Goal: Transaction & Acquisition: Purchase product/service

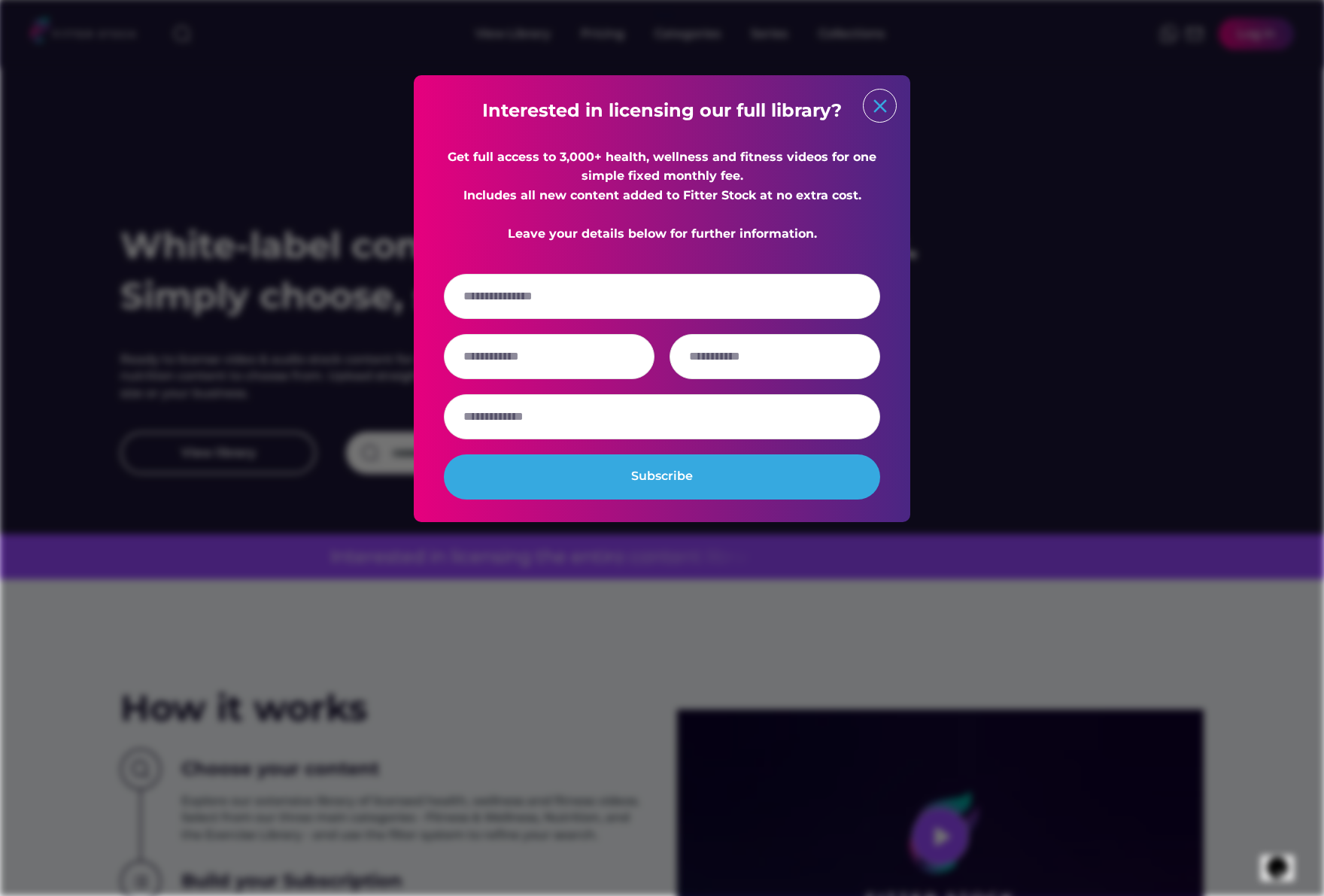
click at [871, 107] on text "close" at bounding box center [880, 106] width 22 height 22
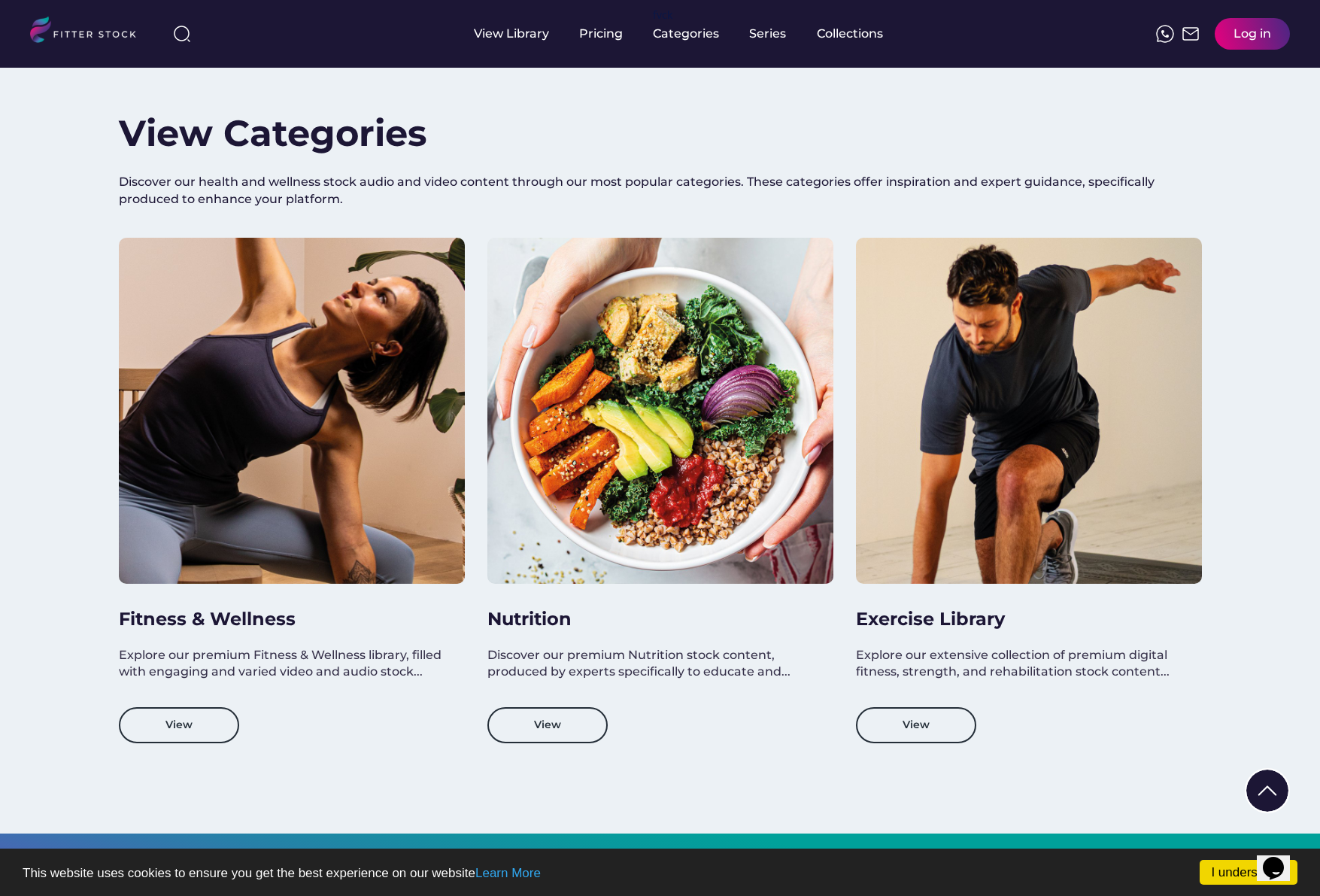
scroll to position [1191, 0]
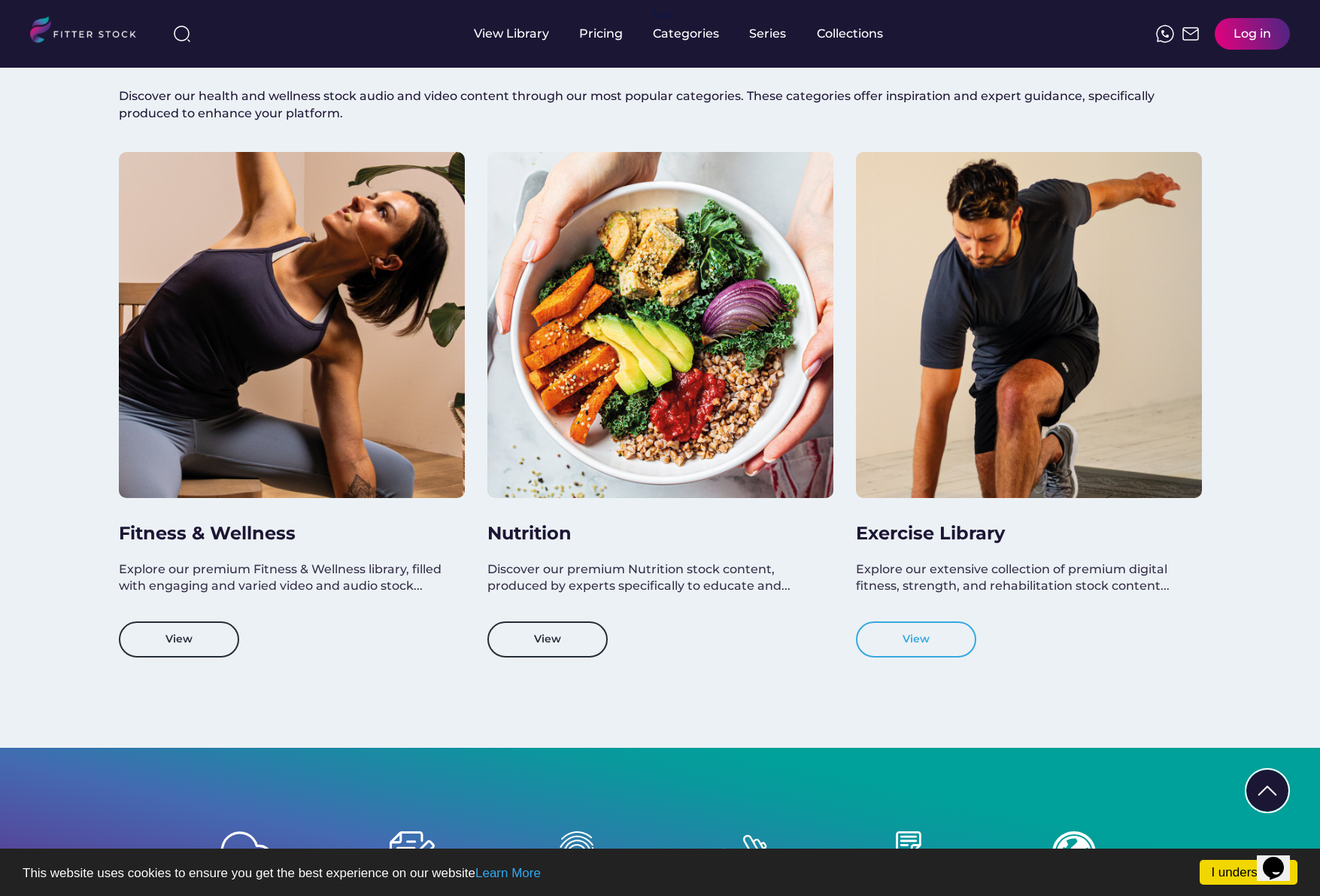
click at [913, 644] on button "View" at bounding box center [916, 639] width 120 height 36
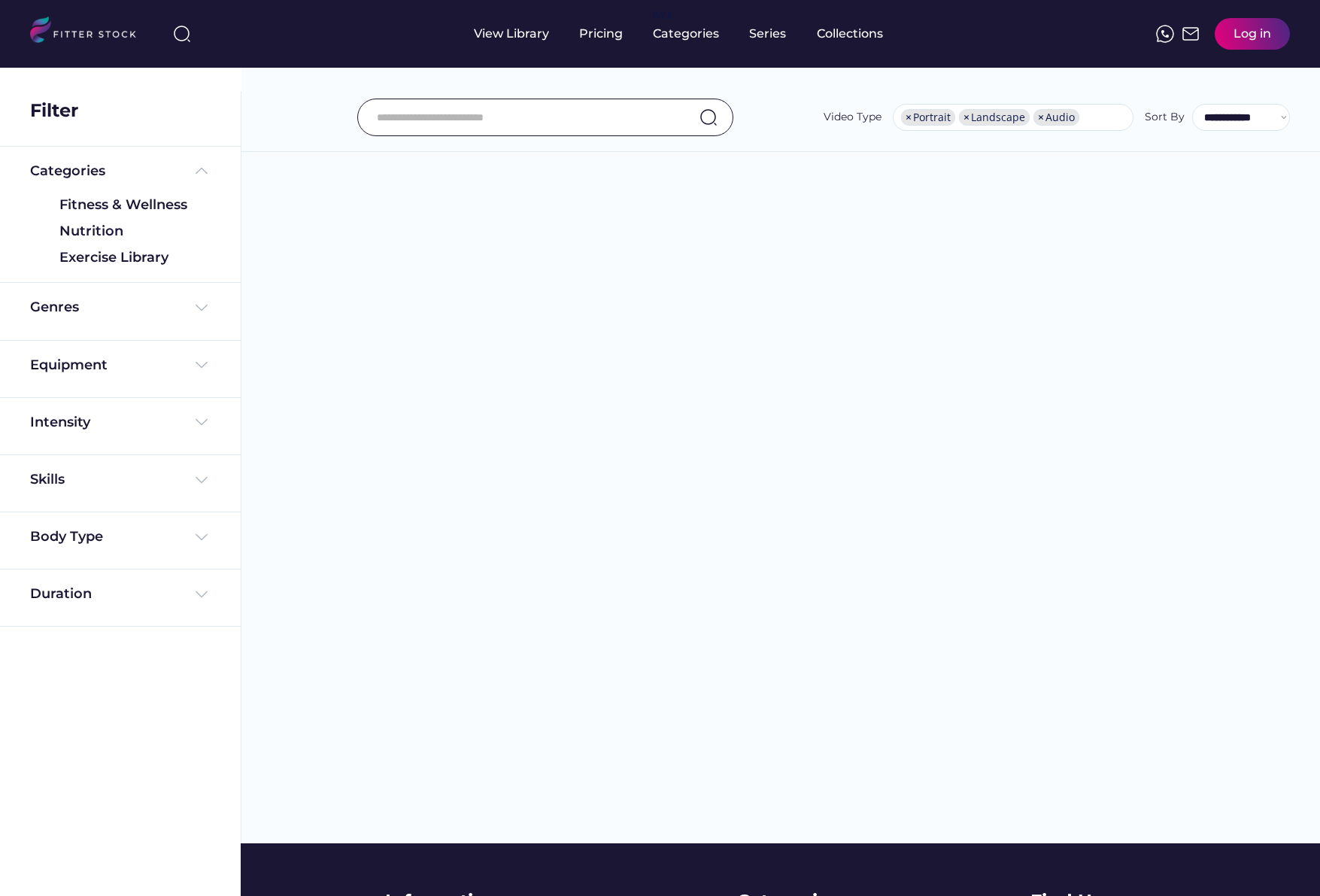
select select "**********"
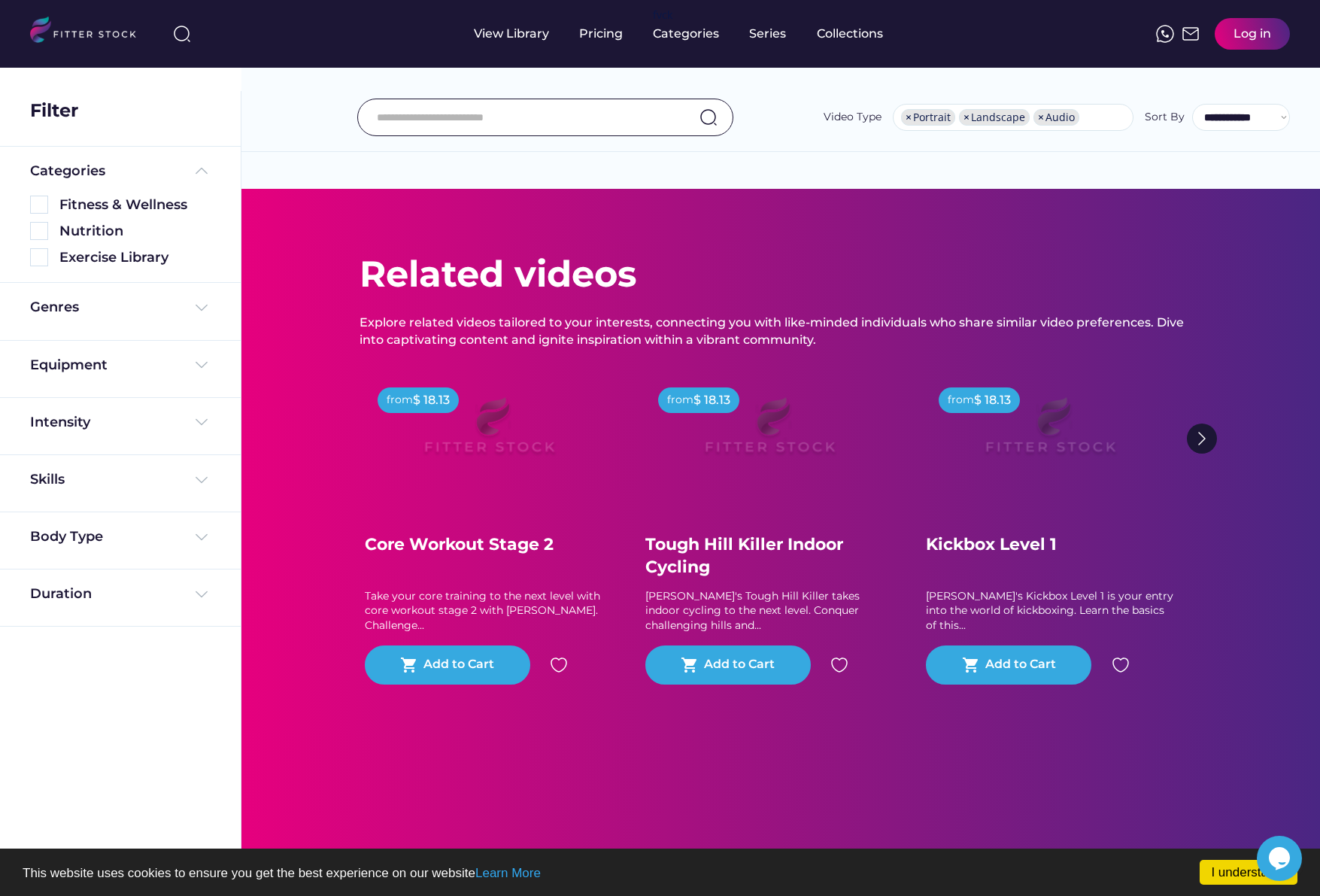
click at [1212, 433] on img at bounding box center [1201, 438] width 30 height 30
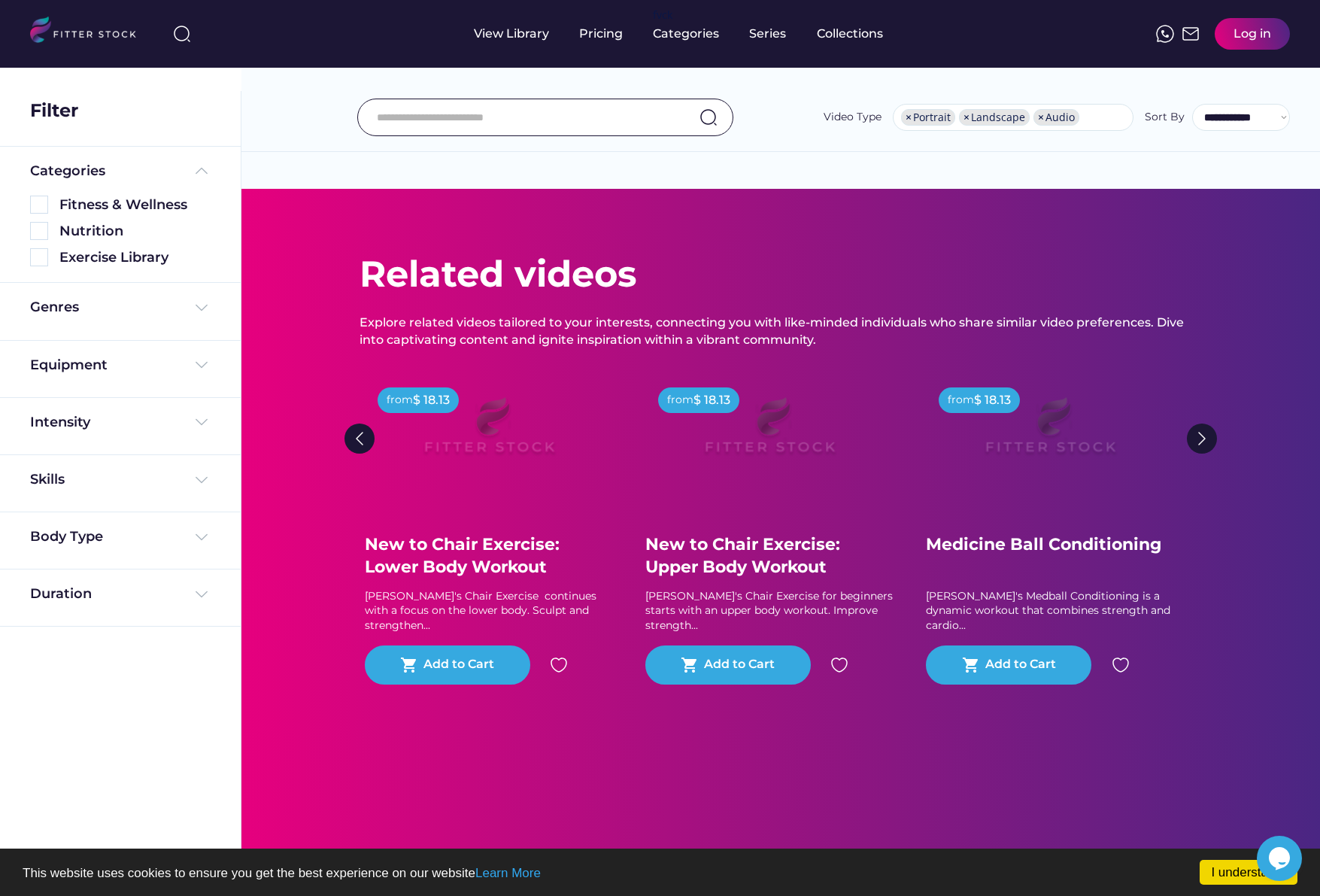
click at [539, 423] on img at bounding box center [489, 433] width 193 height 108
click at [135, 375] on div "Equipment" at bounding box center [120, 369] width 181 height 27
click at [137, 371] on div "Equipment" at bounding box center [120, 365] width 181 height 19
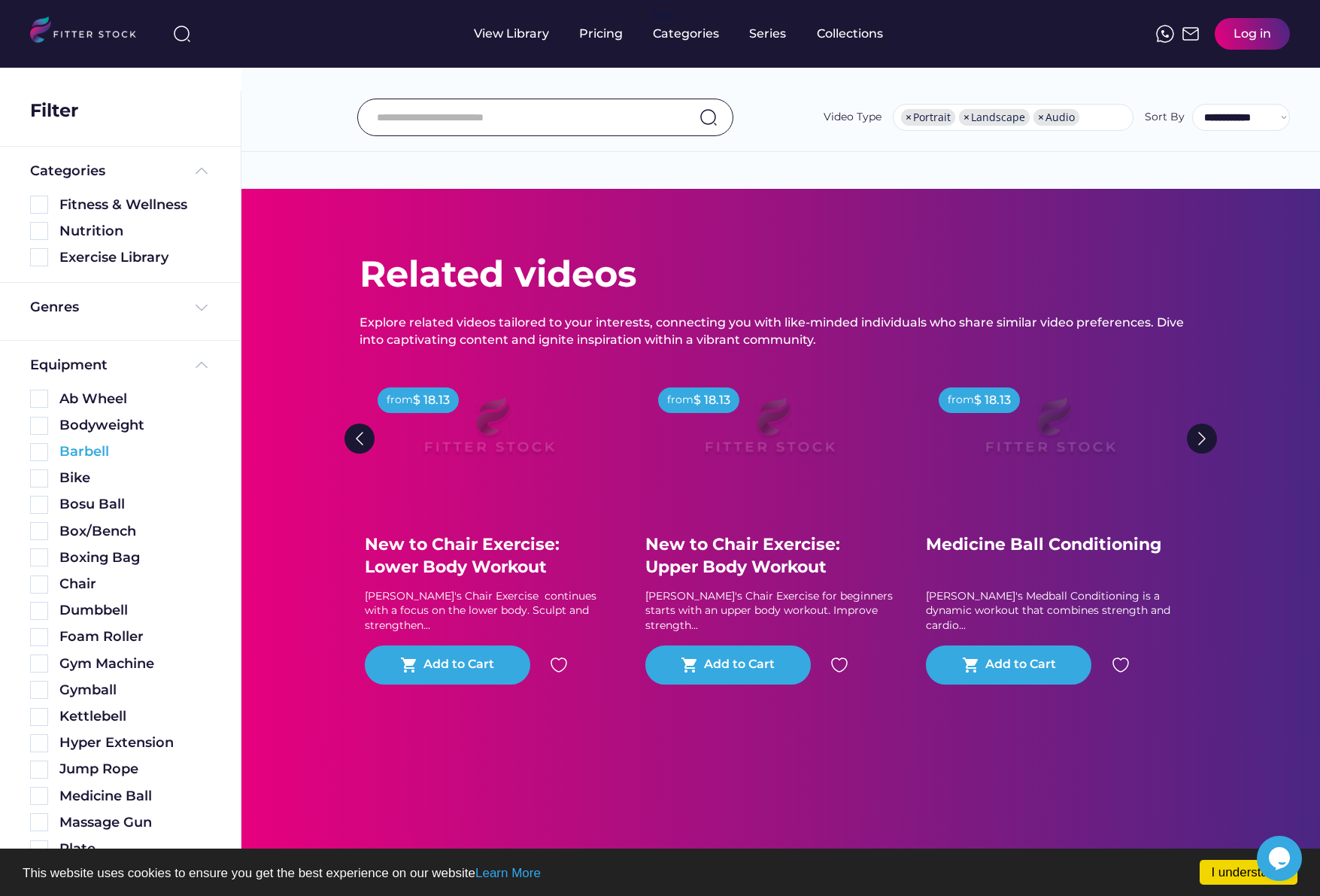
click at [78, 441] on div "Barbell" at bounding box center [120, 448] width 181 height 27
click at [75, 447] on div "Barbell" at bounding box center [135, 451] width 151 height 19
click at [45, 453] on img at bounding box center [39, 451] width 18 height 18
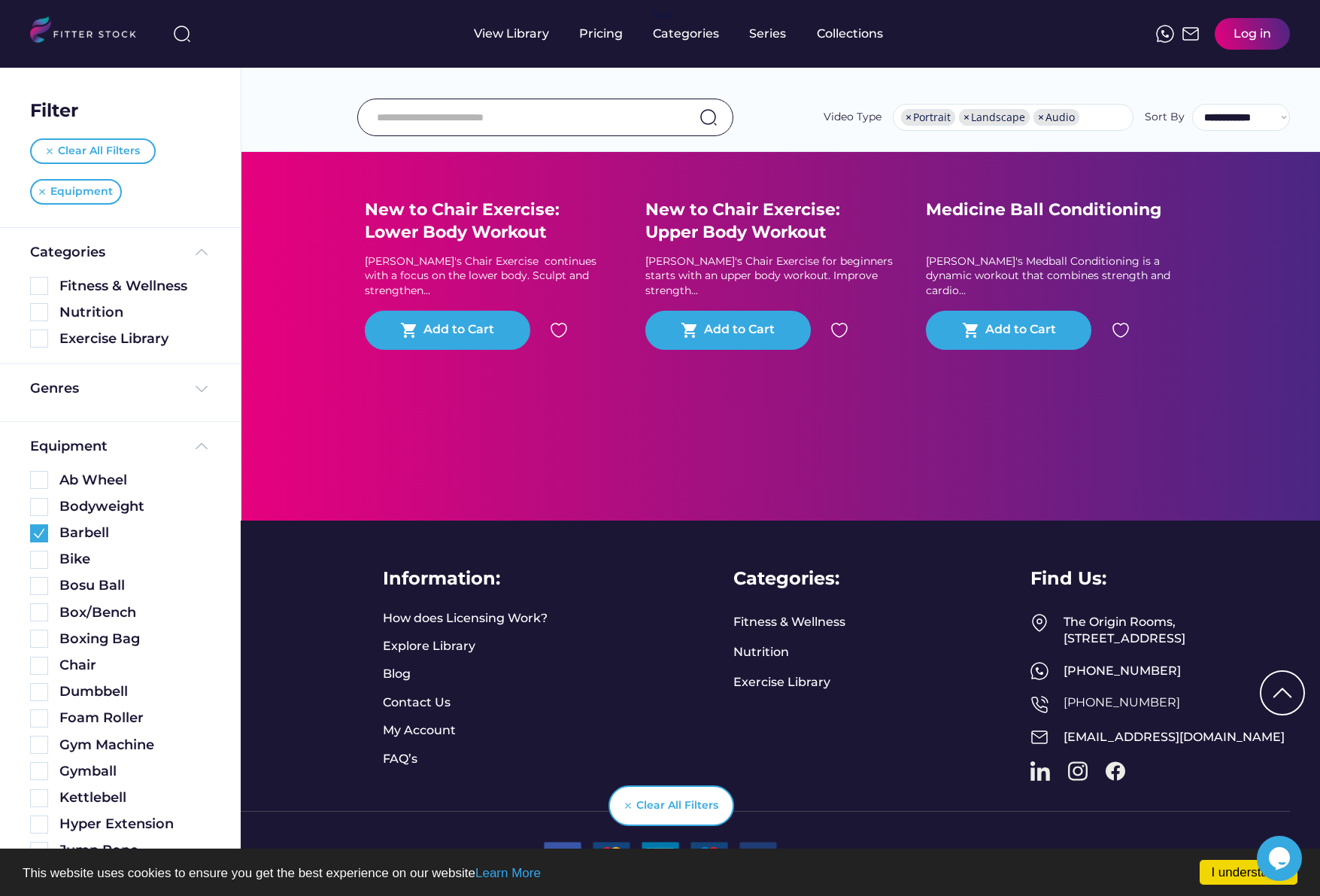
scroll to position [76, 0]
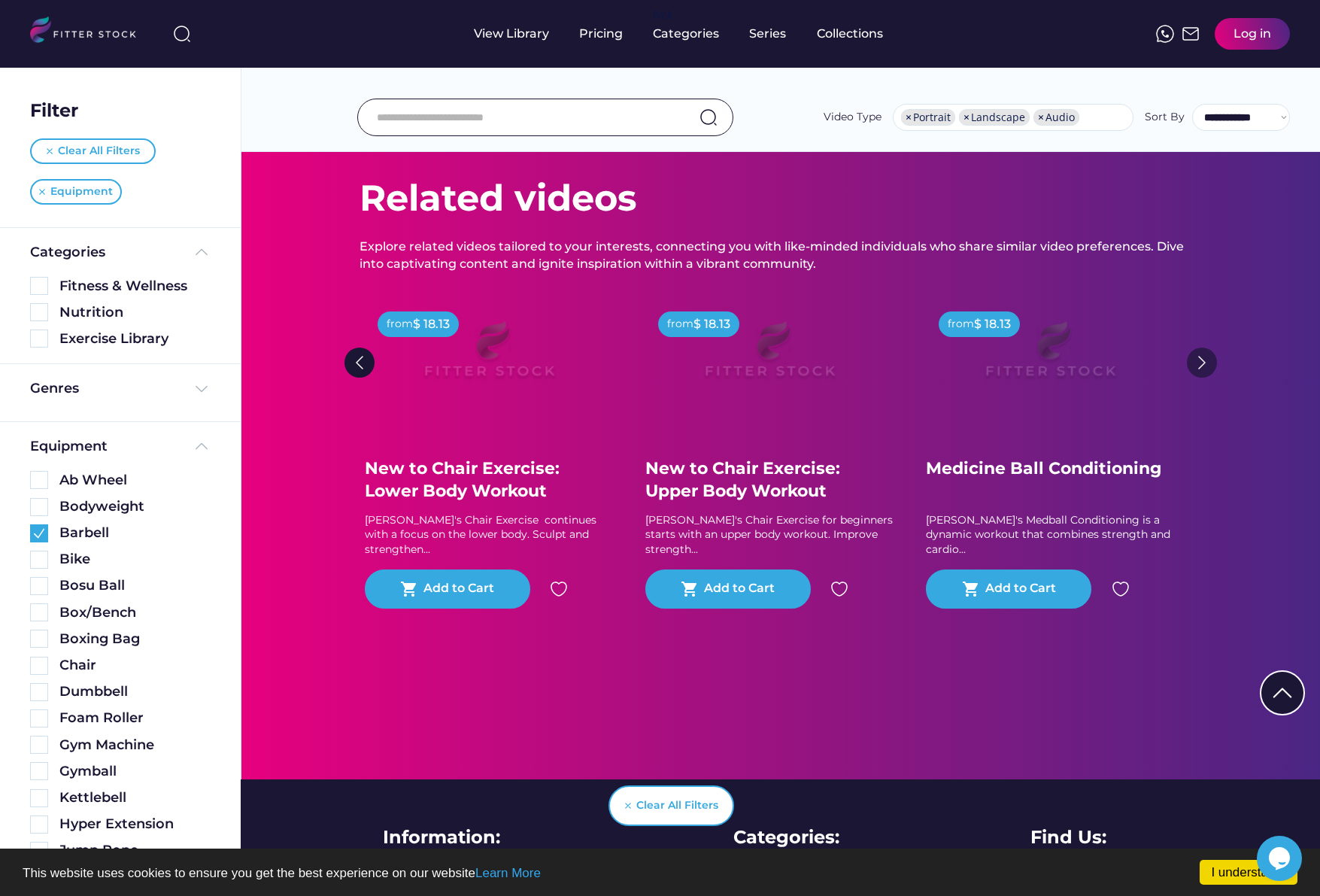
click at [1203, 360] on img at bounding box center [1201, 362] width 30 height 30
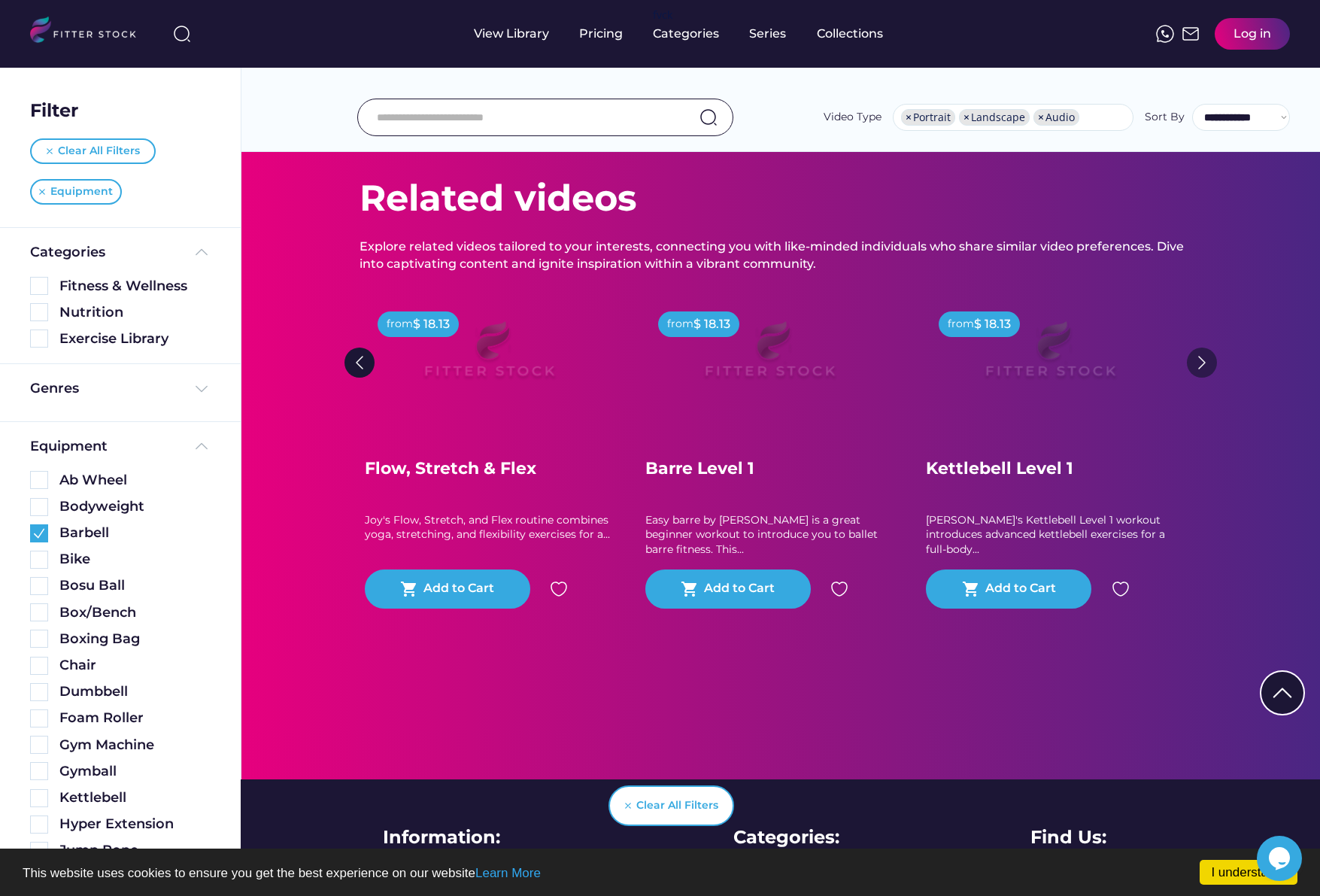
click at [1203, 360] on img at bounding box center [1201, 362] width 30 height 30
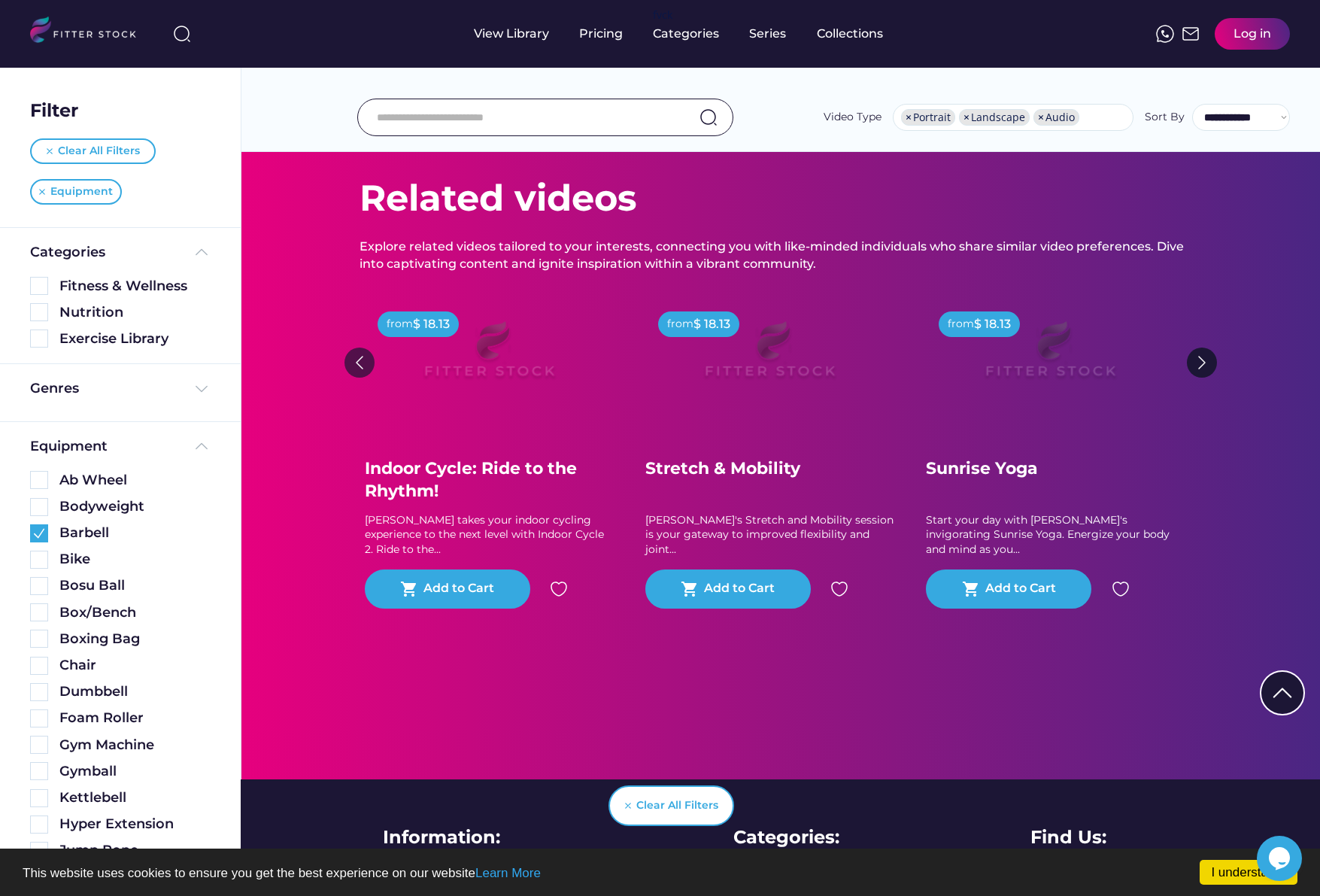
click at [357, 357] on img at bounding box center [359, 362] width 30 height 30
click at [359, 366] on img at bounding box center [359, 362] width 30 height 30
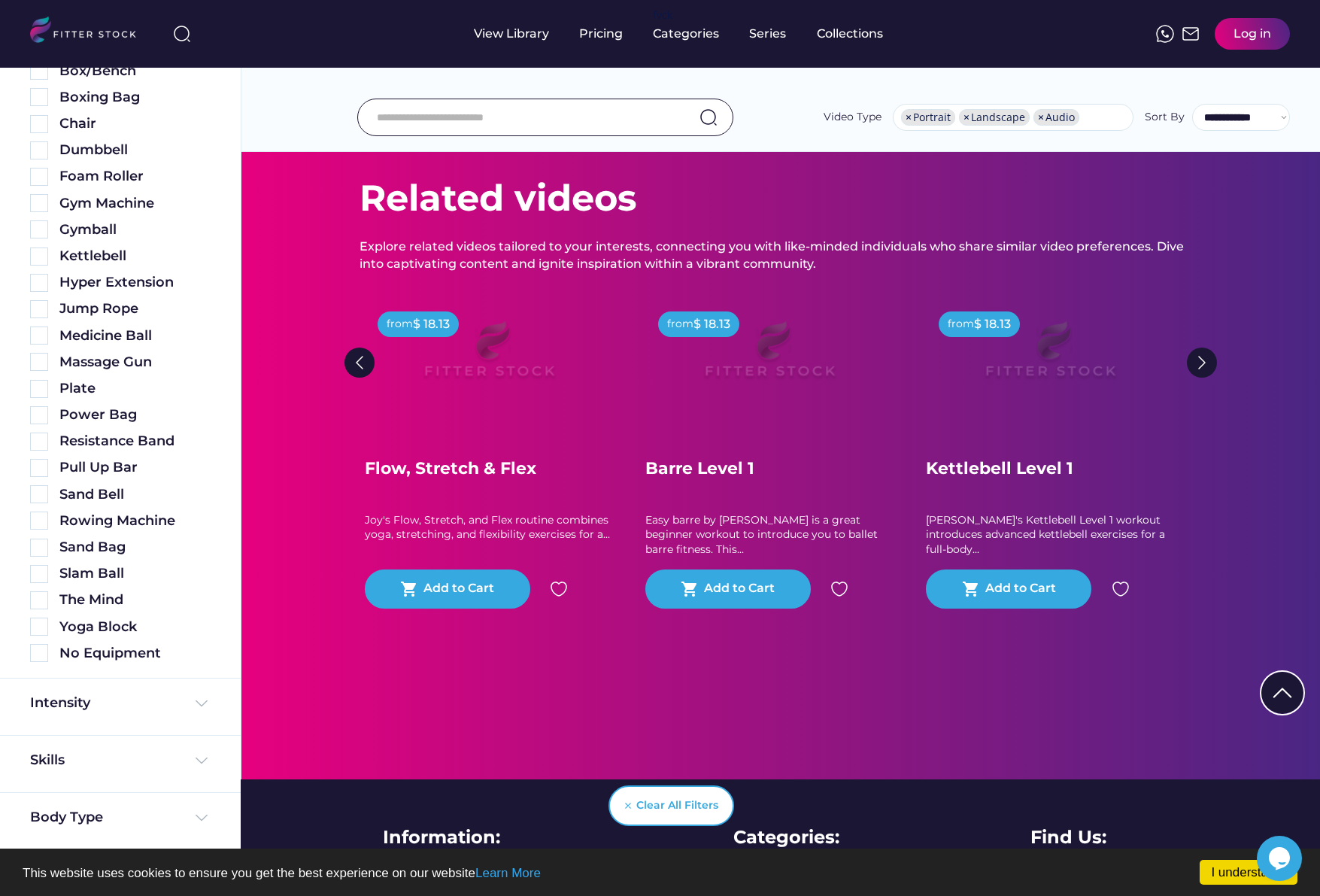
scroll to position [554, 0]
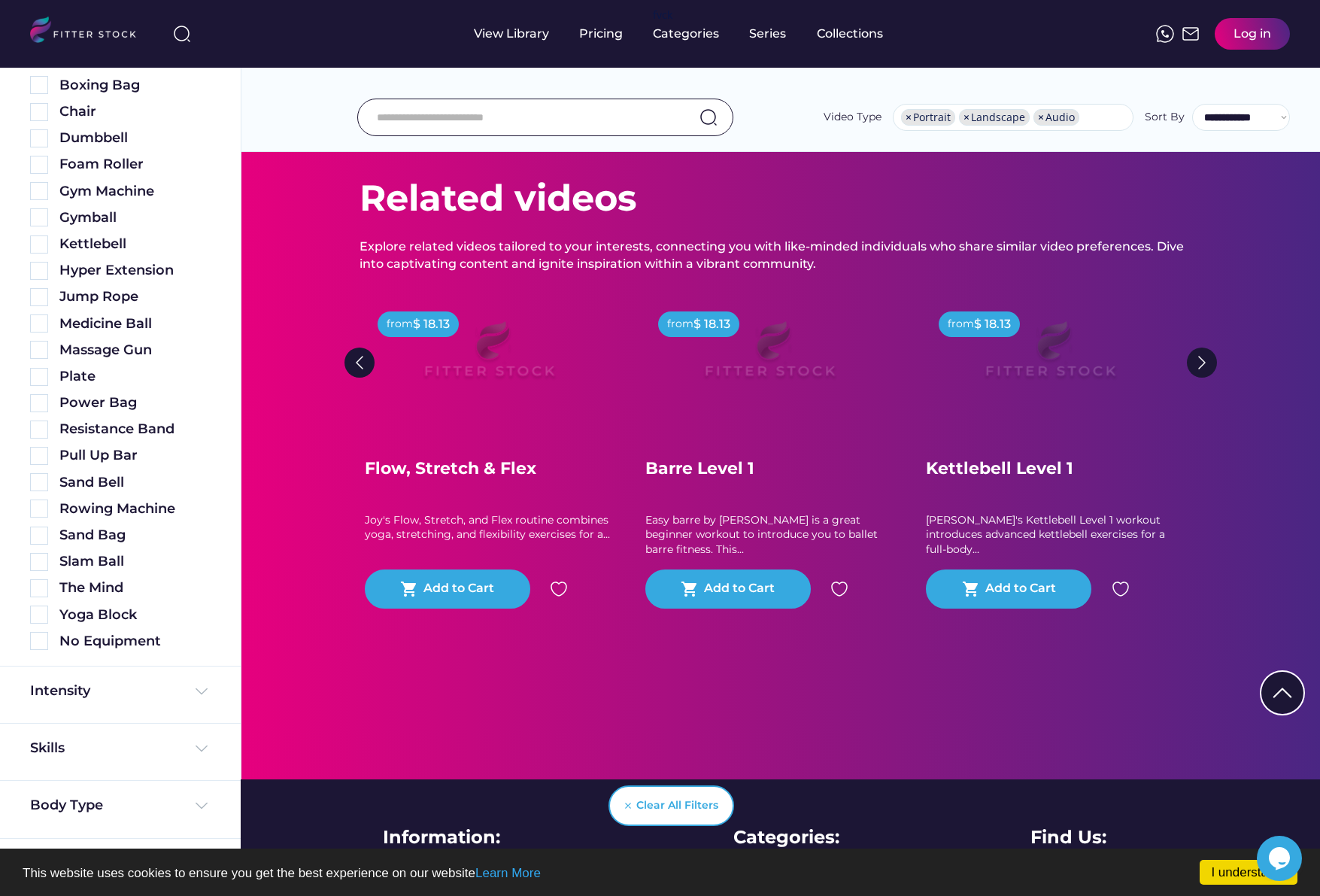
click at [113, 738] on div "Skills" at bounding box center [120, 752] width 241 height 57
click at [105, 749] on div "Skills" at bounding box center [120, 748] width 181 height 19
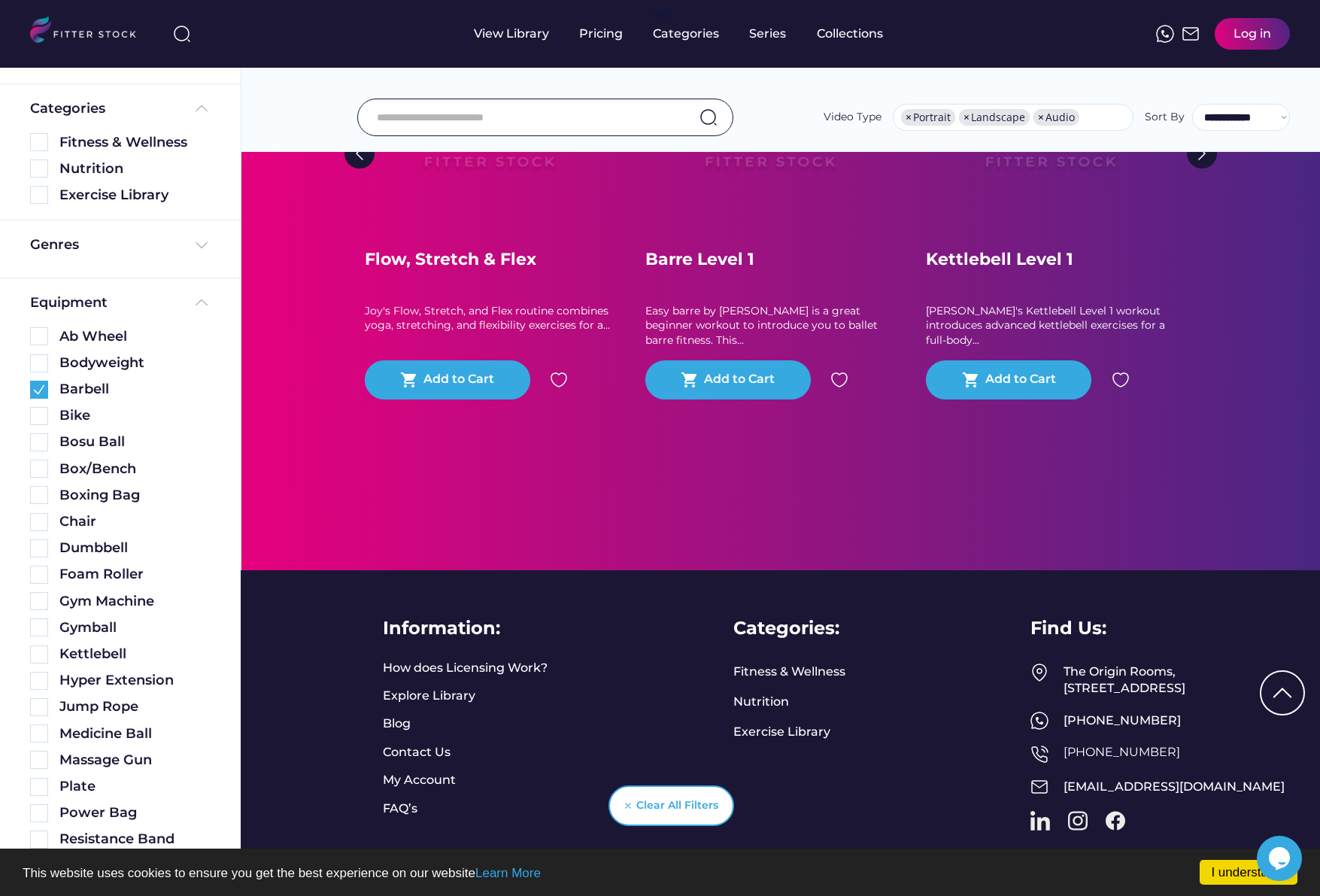
scroll to position [0, 0]
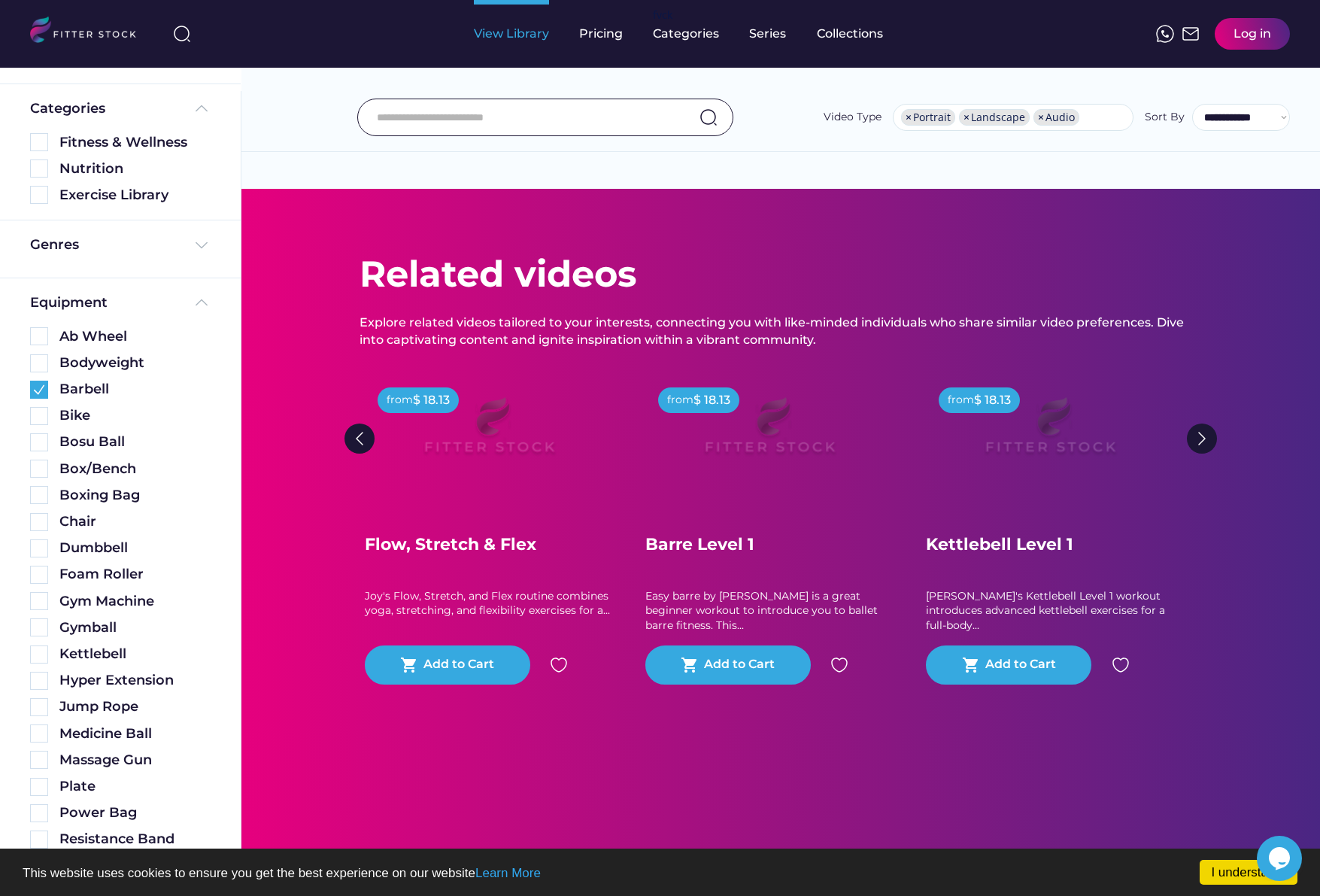
click at [517, 45] on div "View Library" at bounding box center [511, 34] width 75 height 68
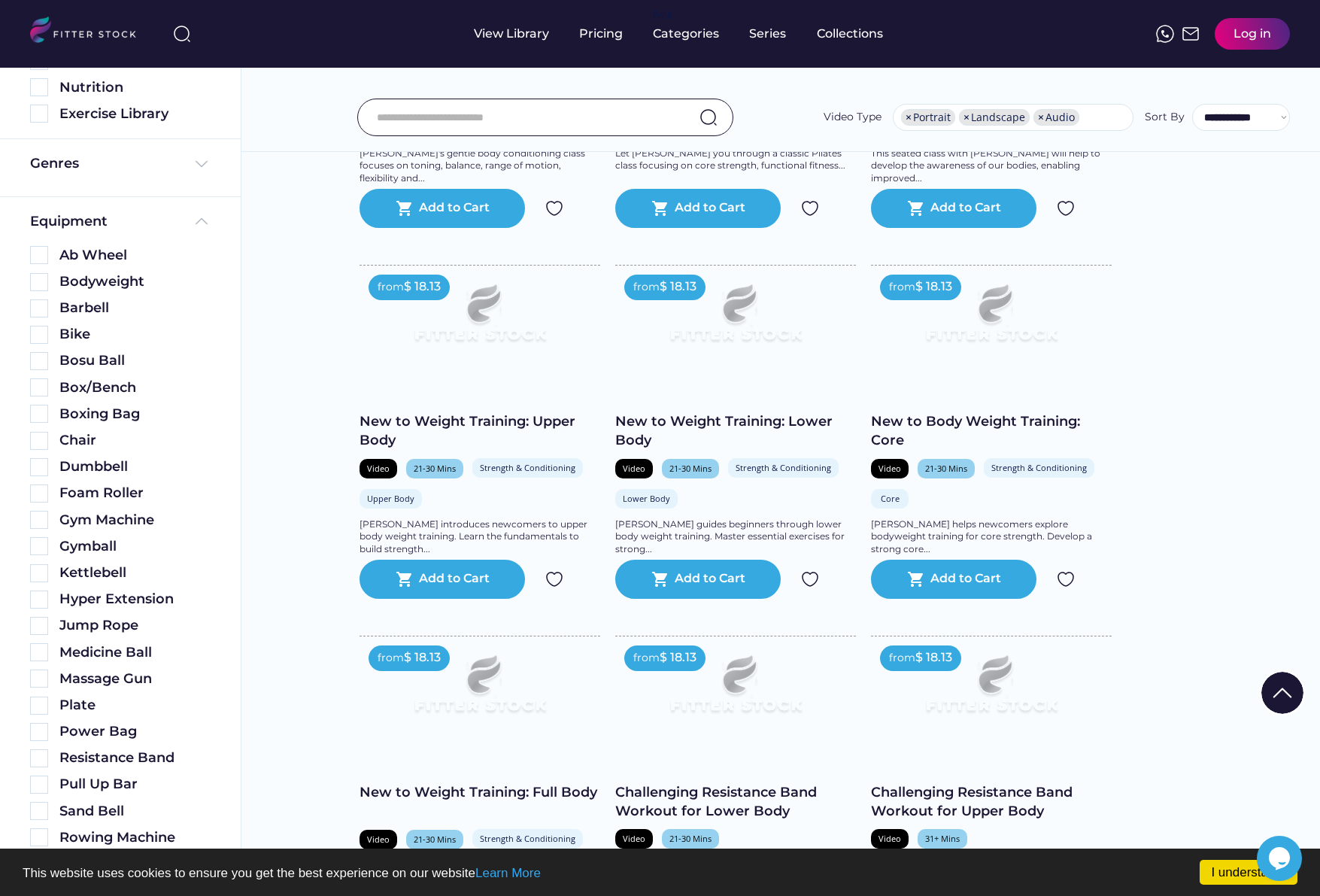
scroll to position [2294, 0]
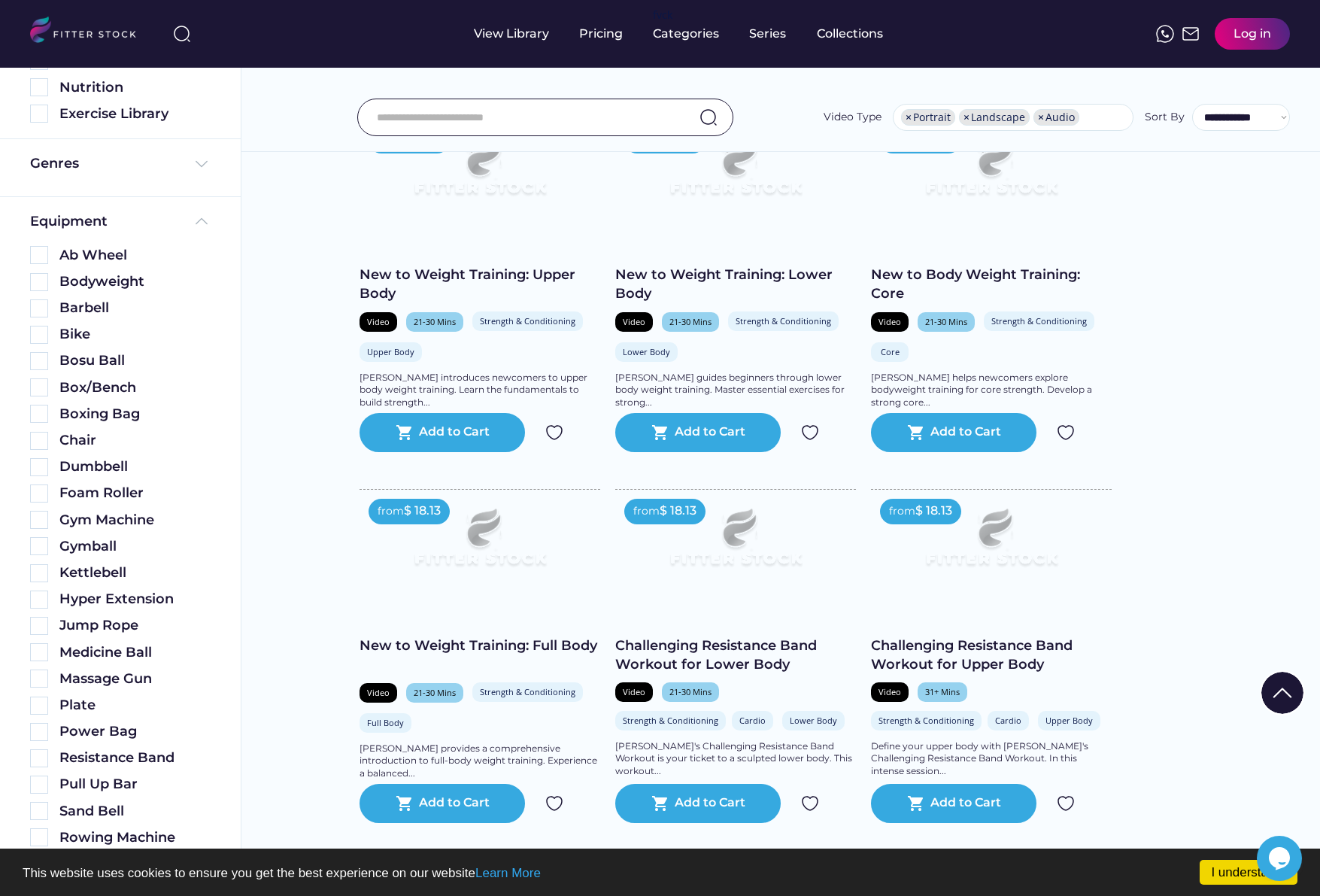
click at [513, 292] on div "New to Weight Training: Upper Body" at bounding box center [480, 285] width 241 height 38
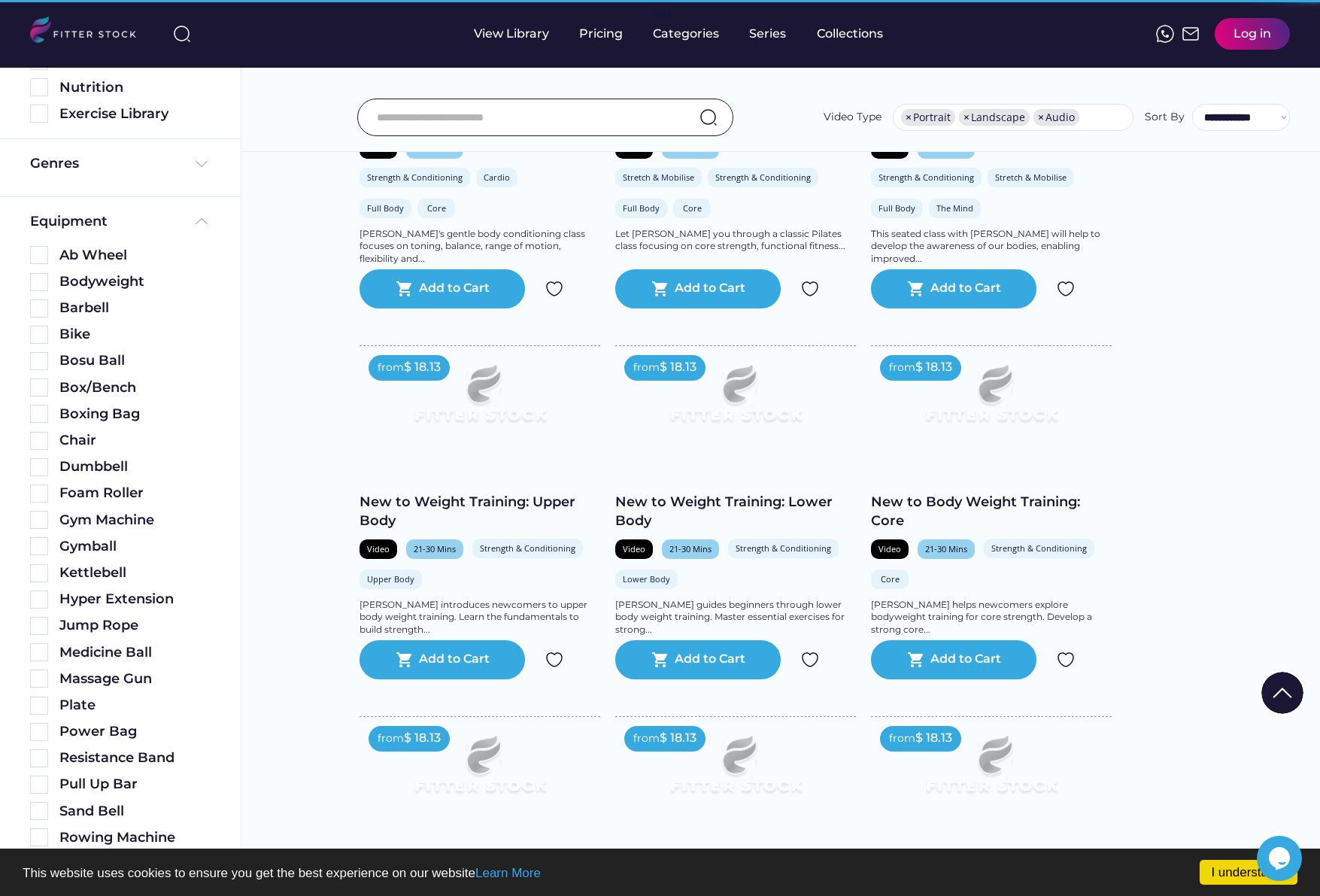
scroll to position [2057, 0]
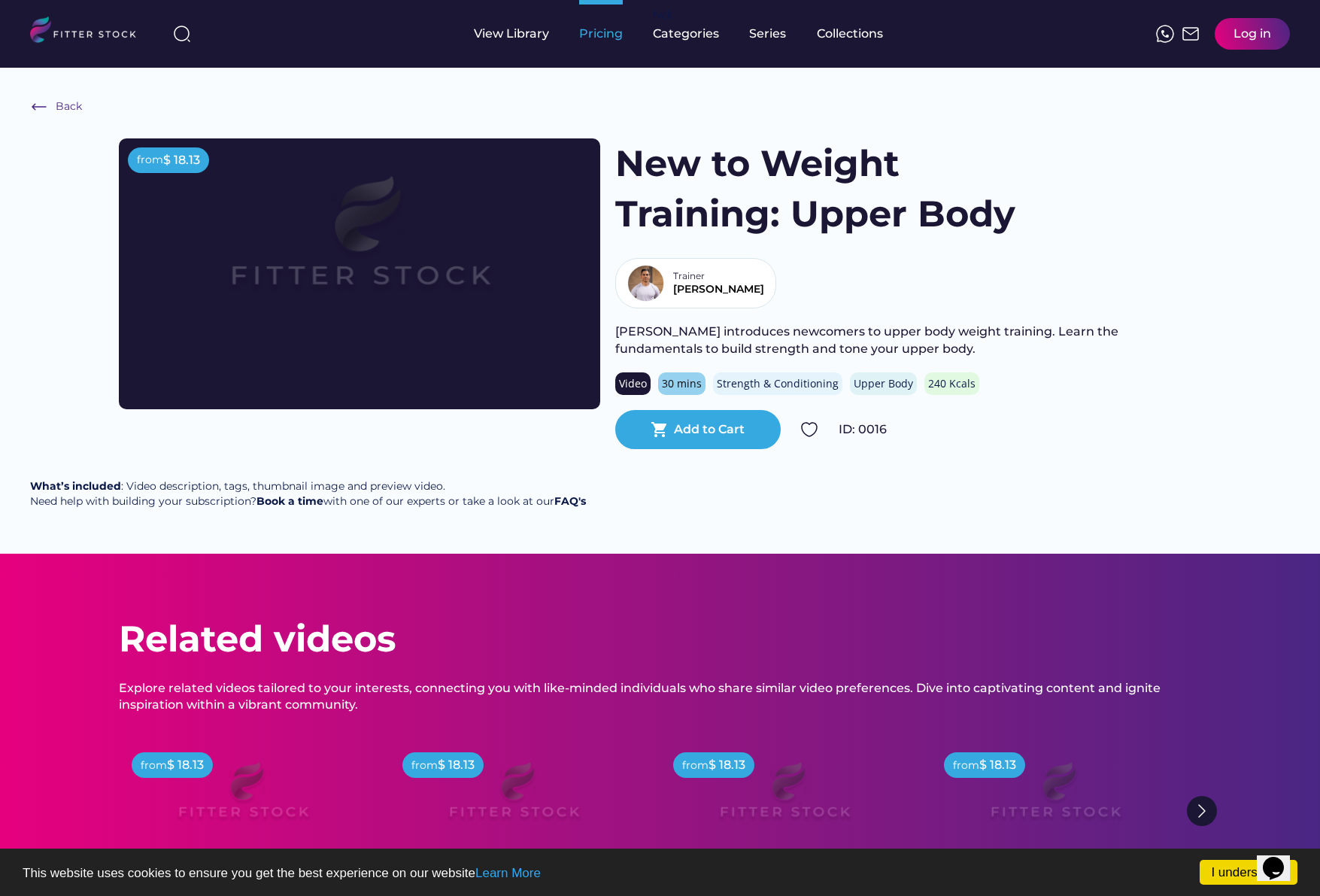
click at [611, 35] on div "Pricing" at bounding box center [600, 34] width 44 height 16
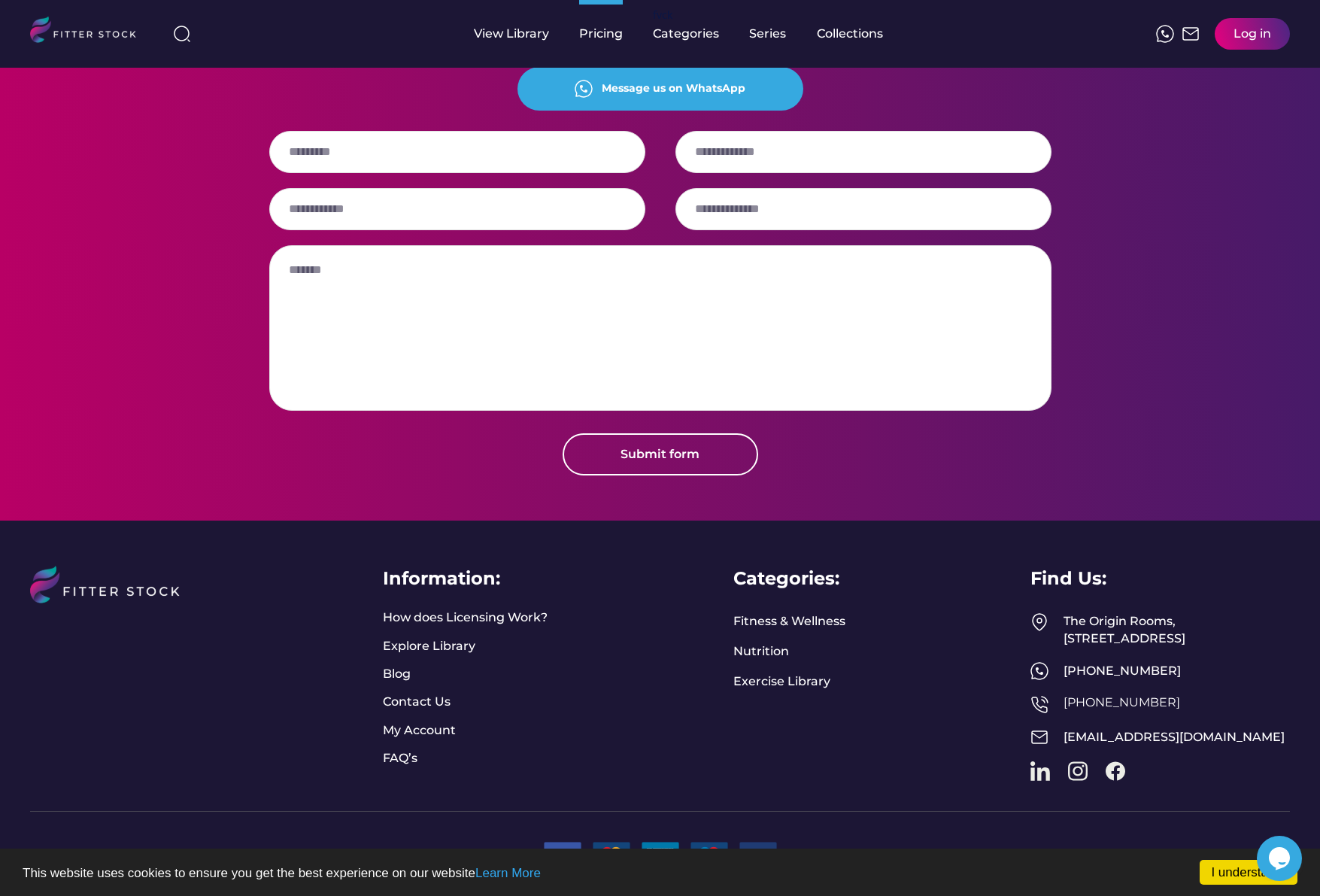
scroll to position [1590, 0]
click at [798, 673] on link "Exercise Library" at bounding box center [782, 681] width 97 height 16
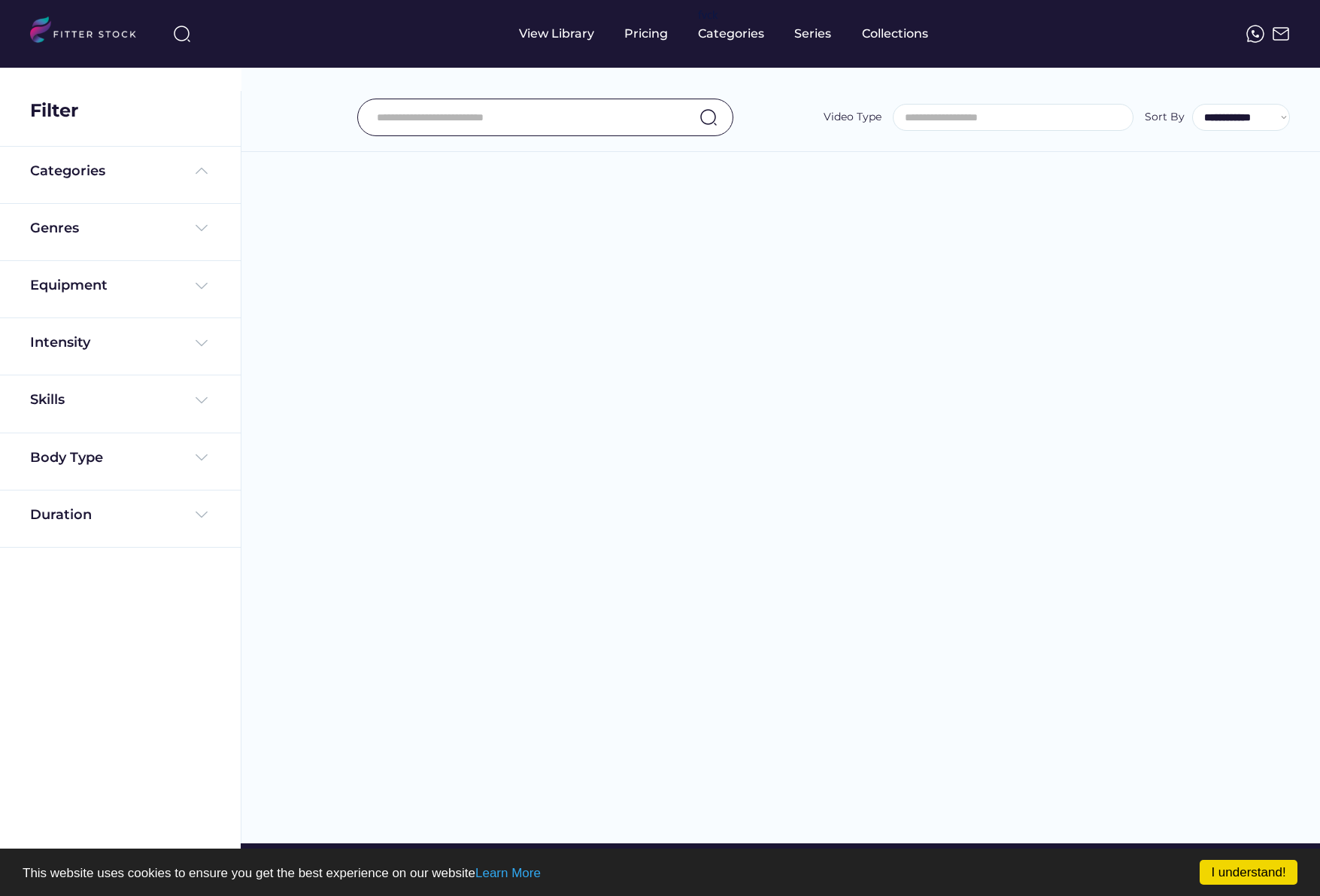
select select
select select "**********"
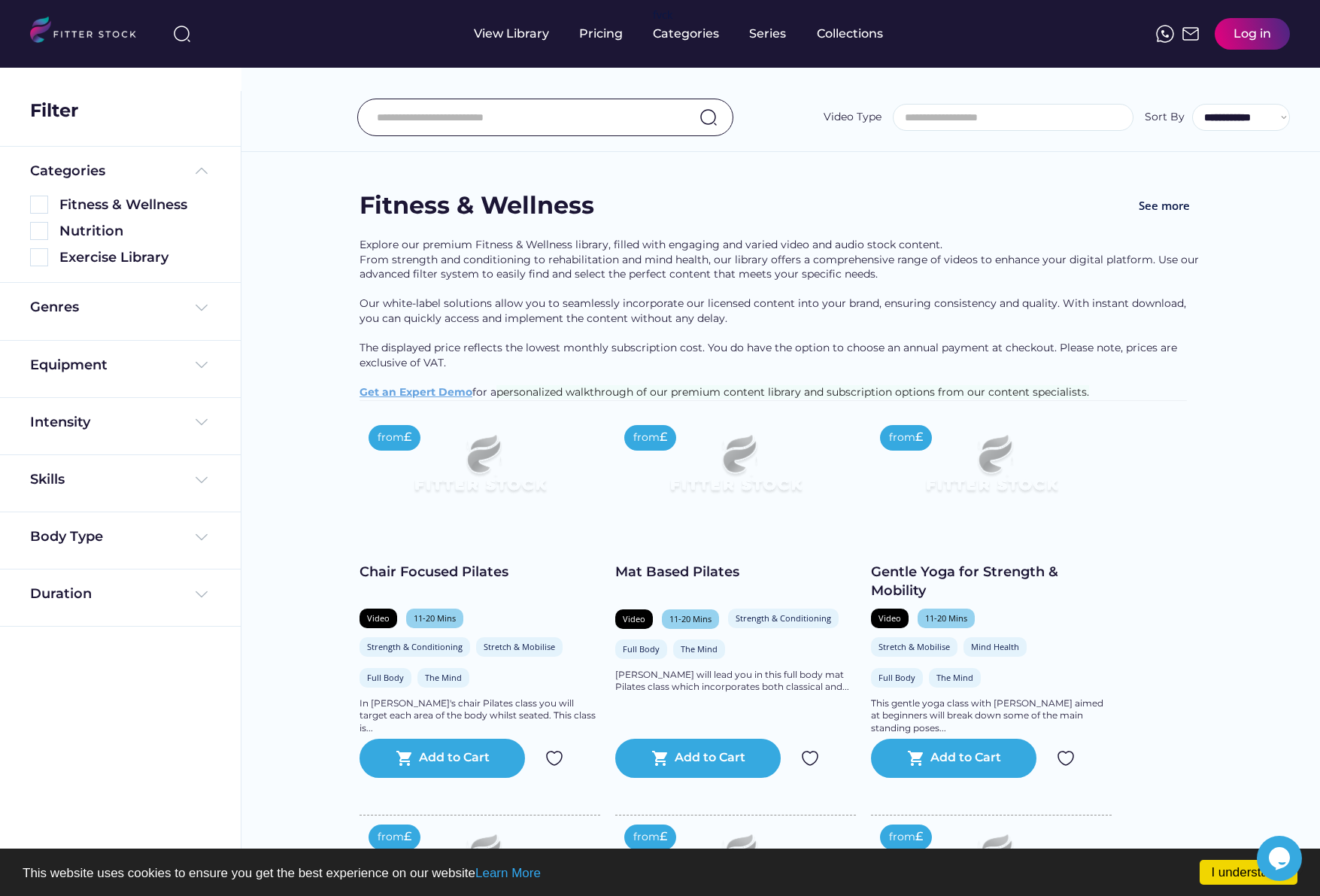
select select "**********"
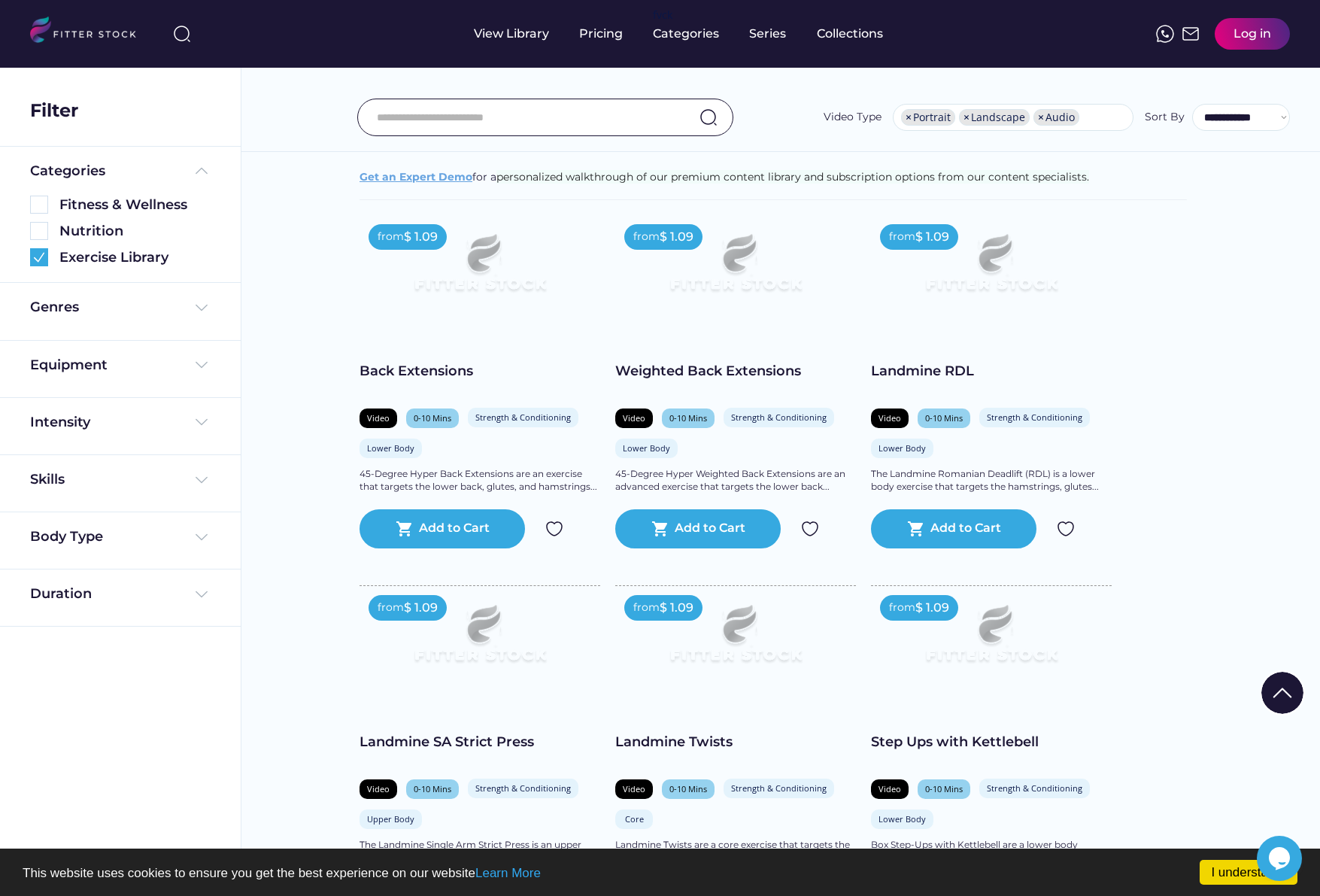
scroll to position [190, 0]
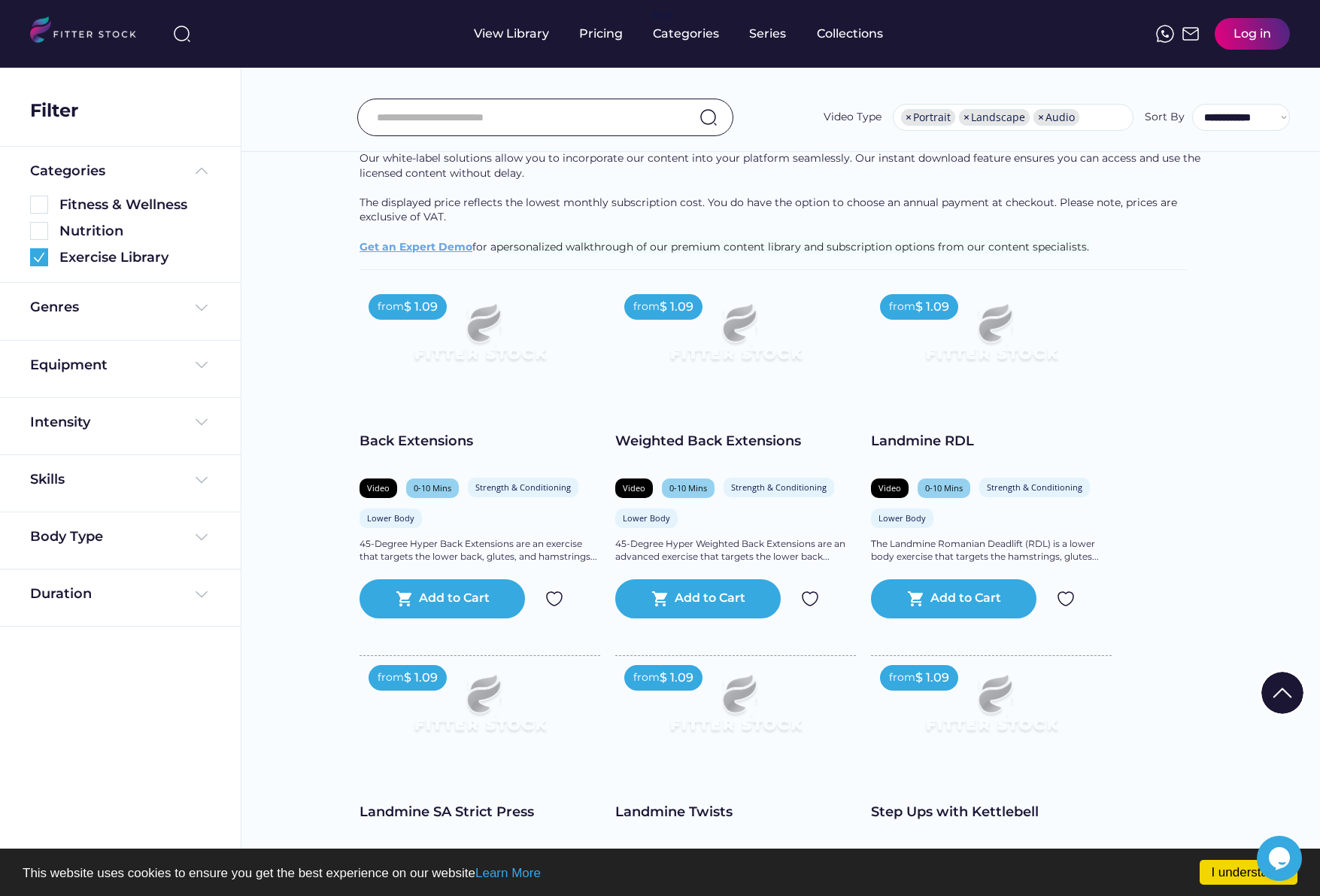
click at [1047, 345] on img at bounding box center [992, 340] width 193 height 108
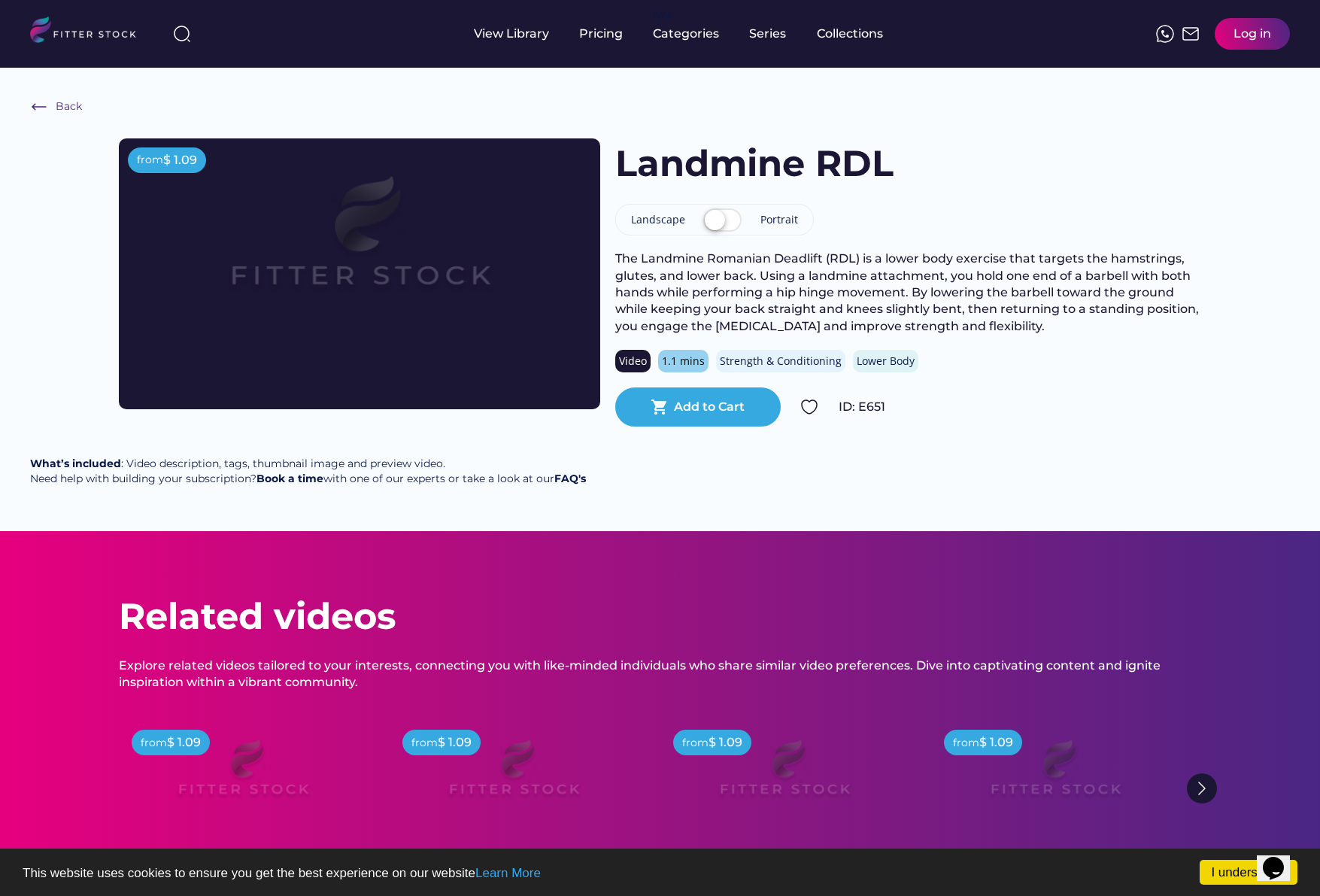
click at [718, 213] on label at bounding box center [721, 221] width 46 height 33
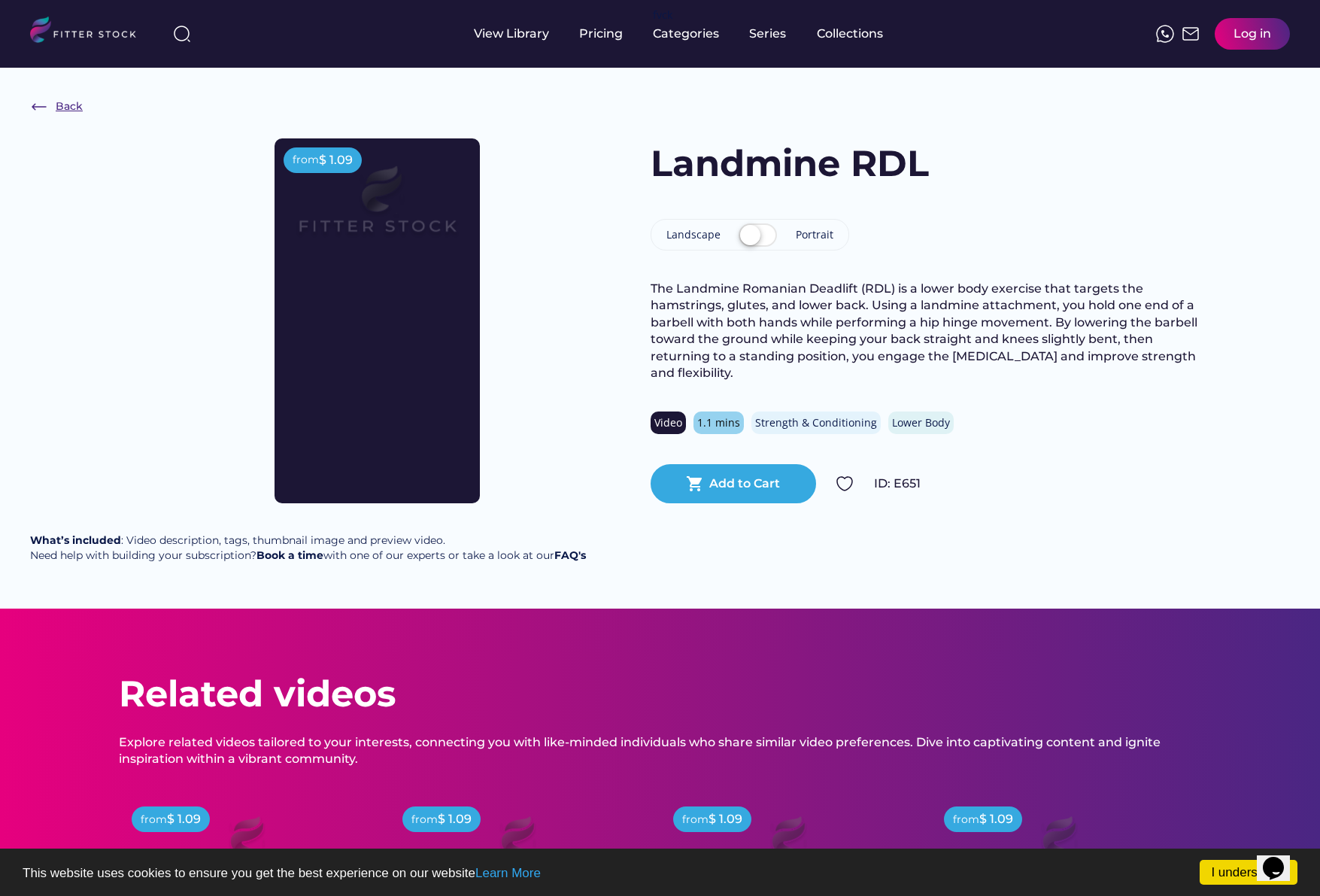
click at [39, 109] on img at bounding box center [39, 107] width 18 height 18
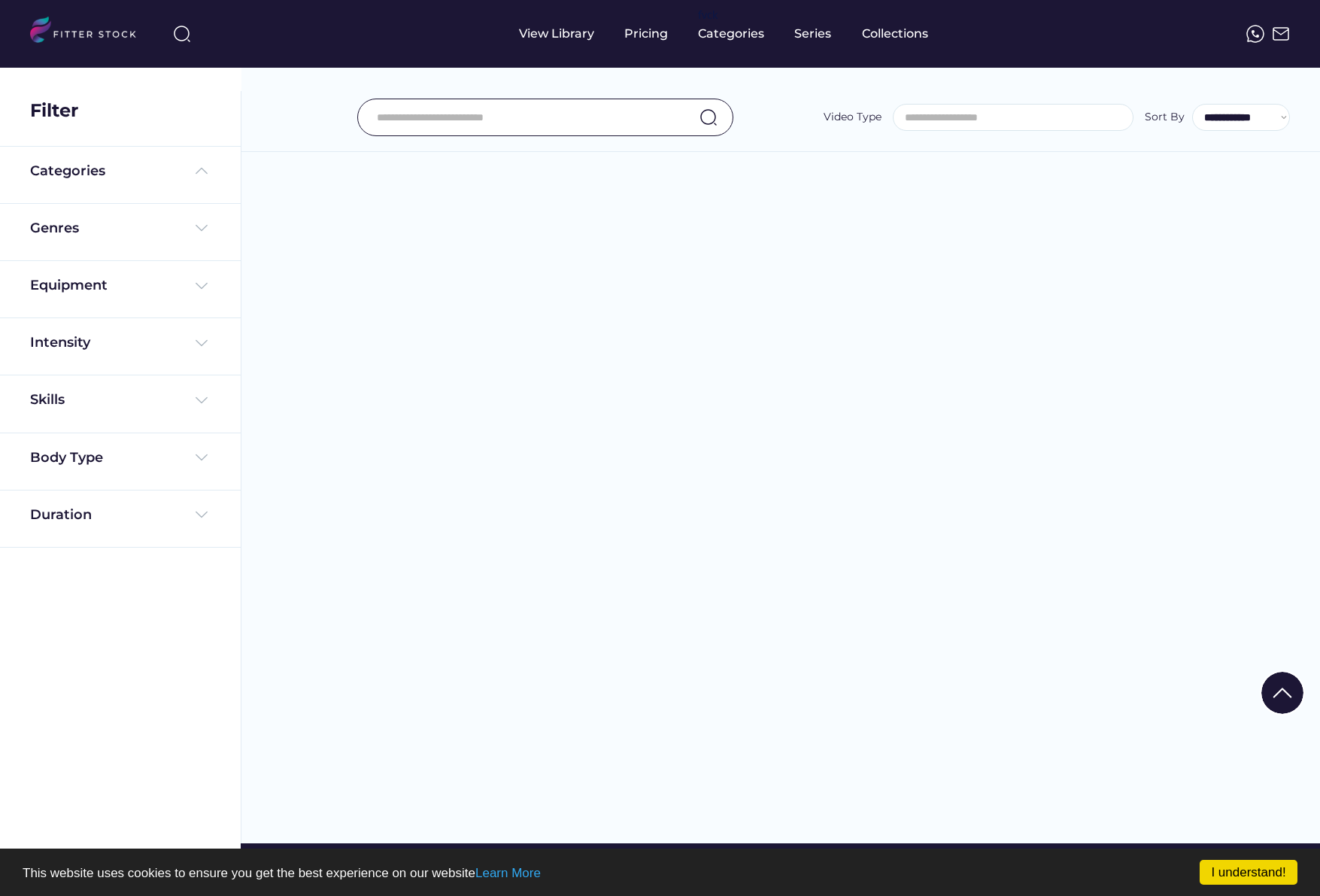
select select "**********"
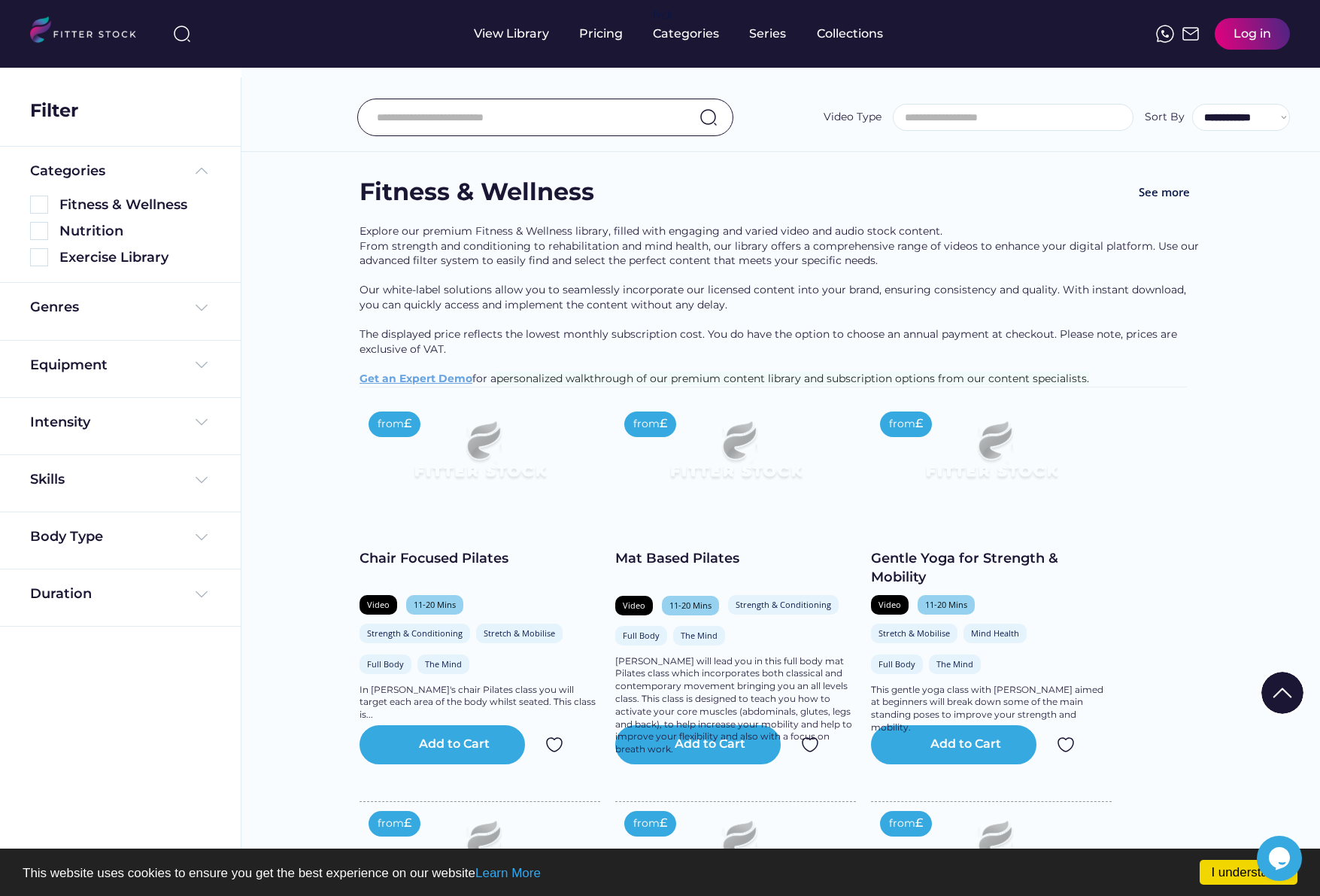
select select "**********"
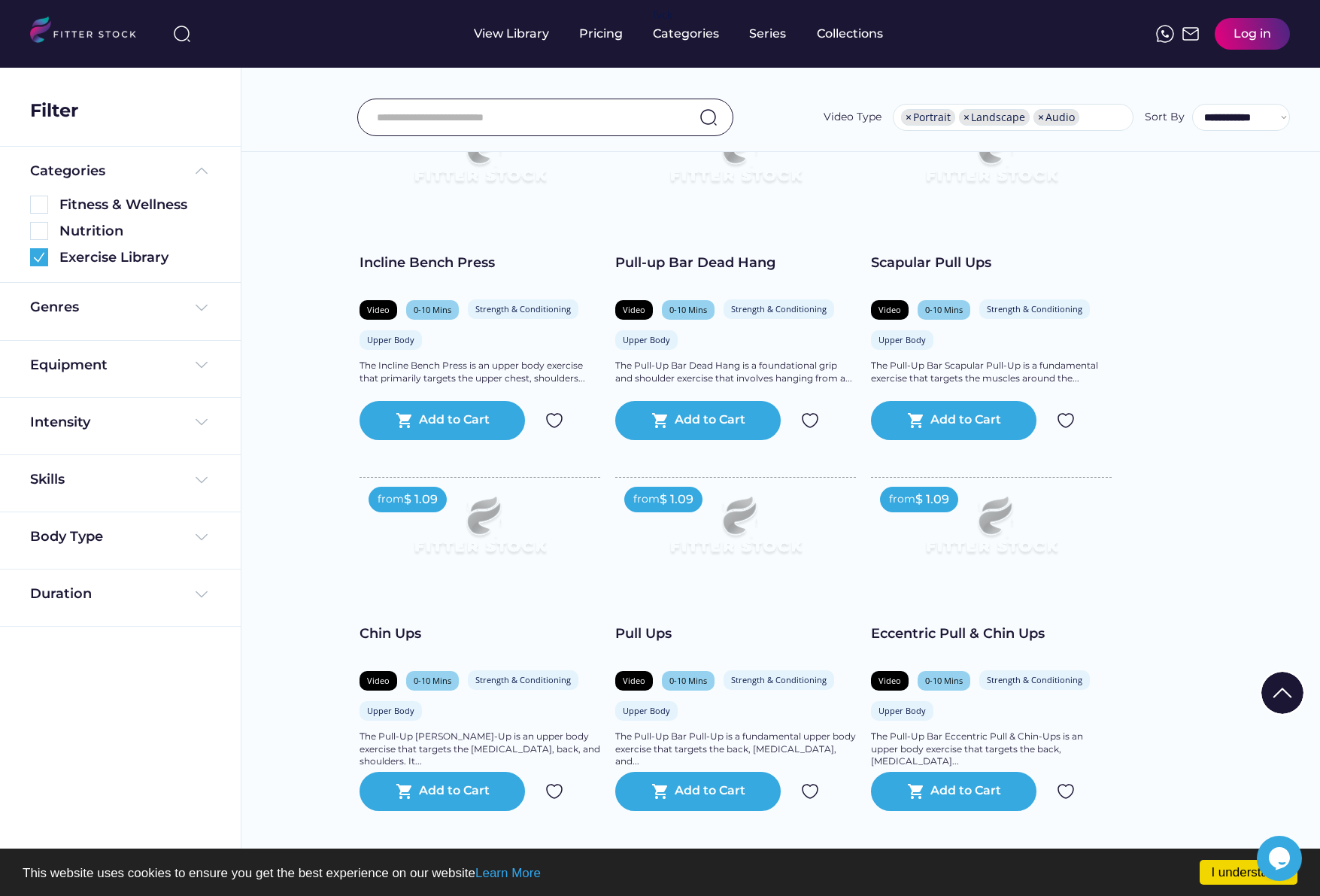
scroll to position [2367, 0]
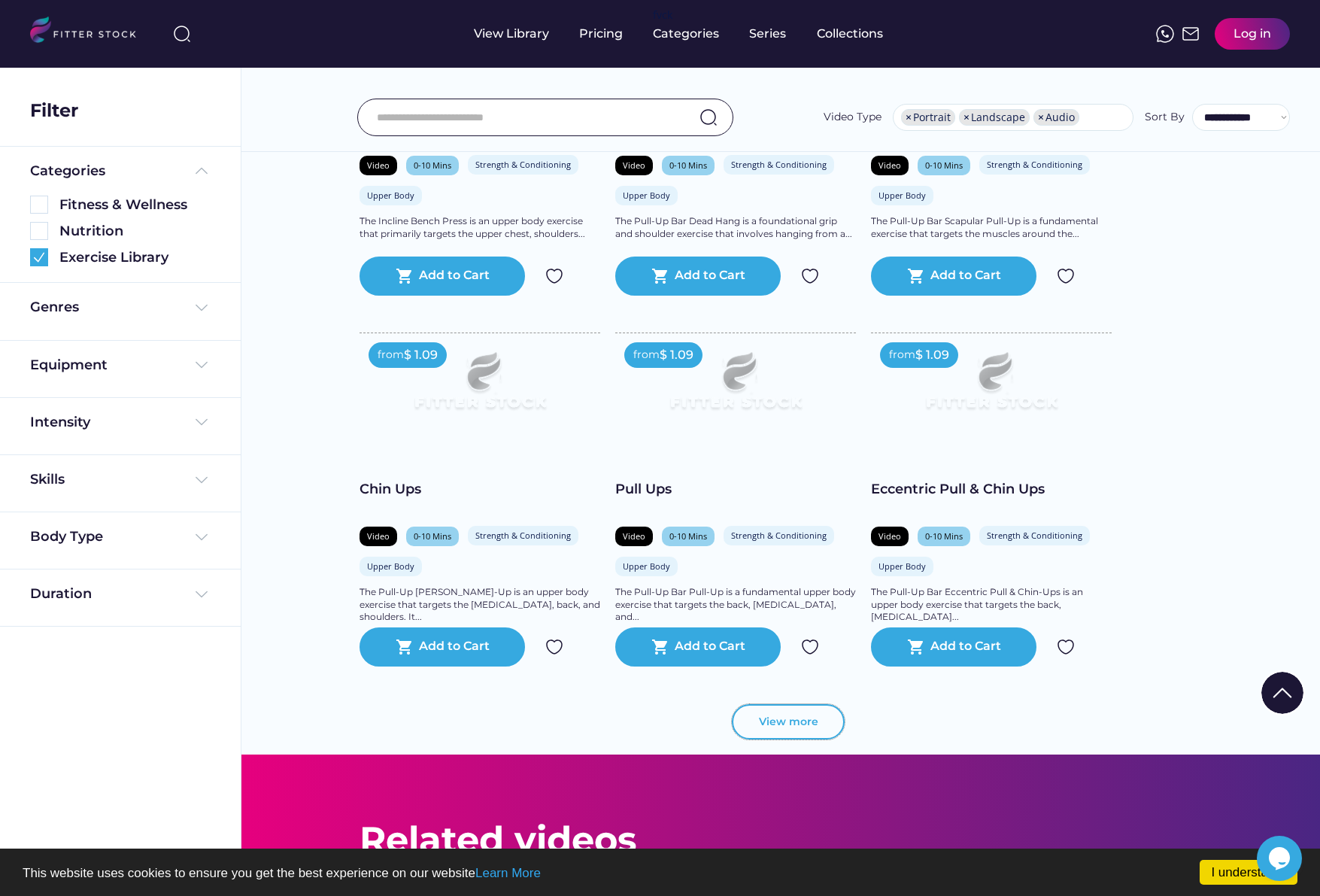
click at [799, 727] on button "View more" at bounding box center [788, 722] width 113 height 36
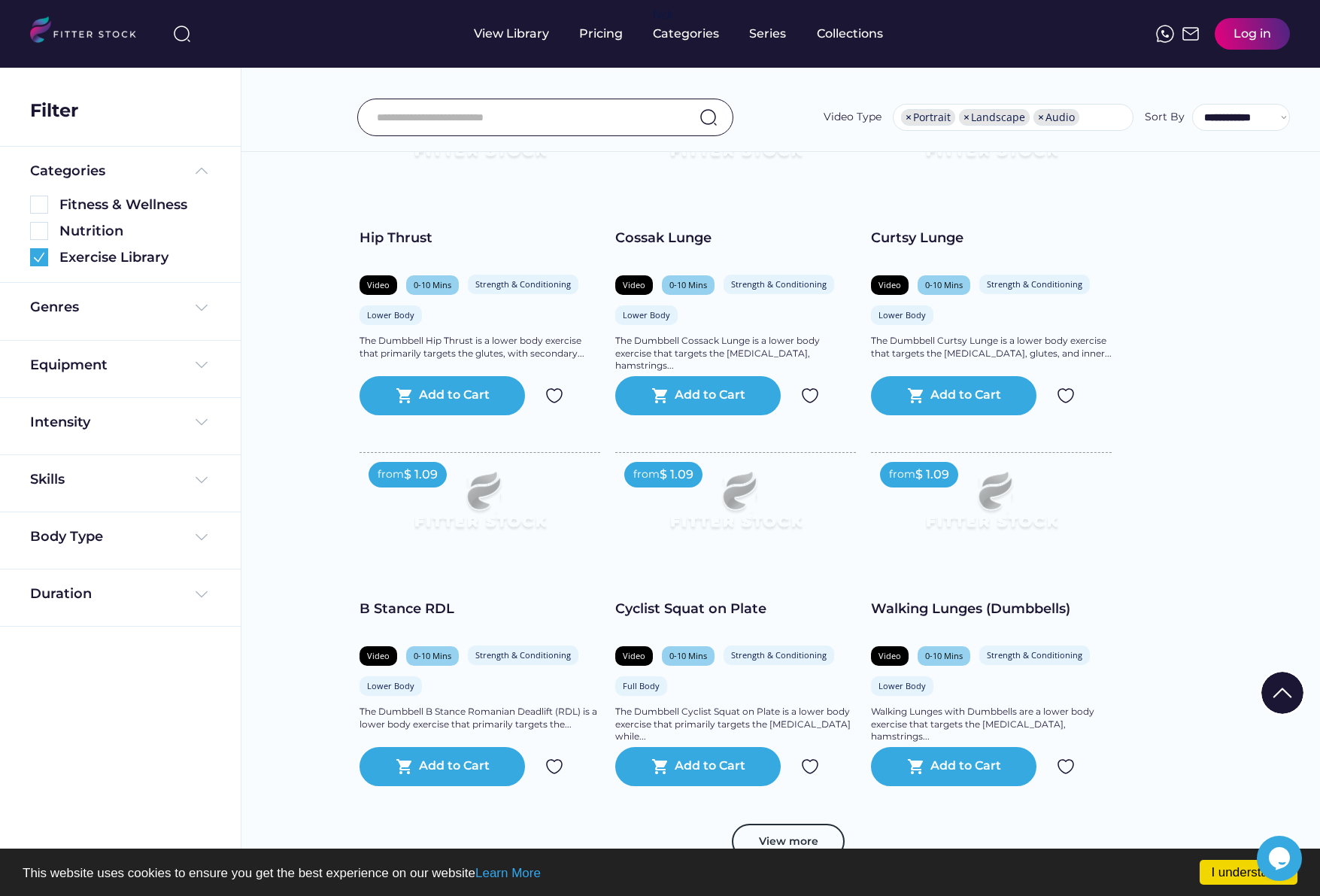
scroll to position [5086, 0]
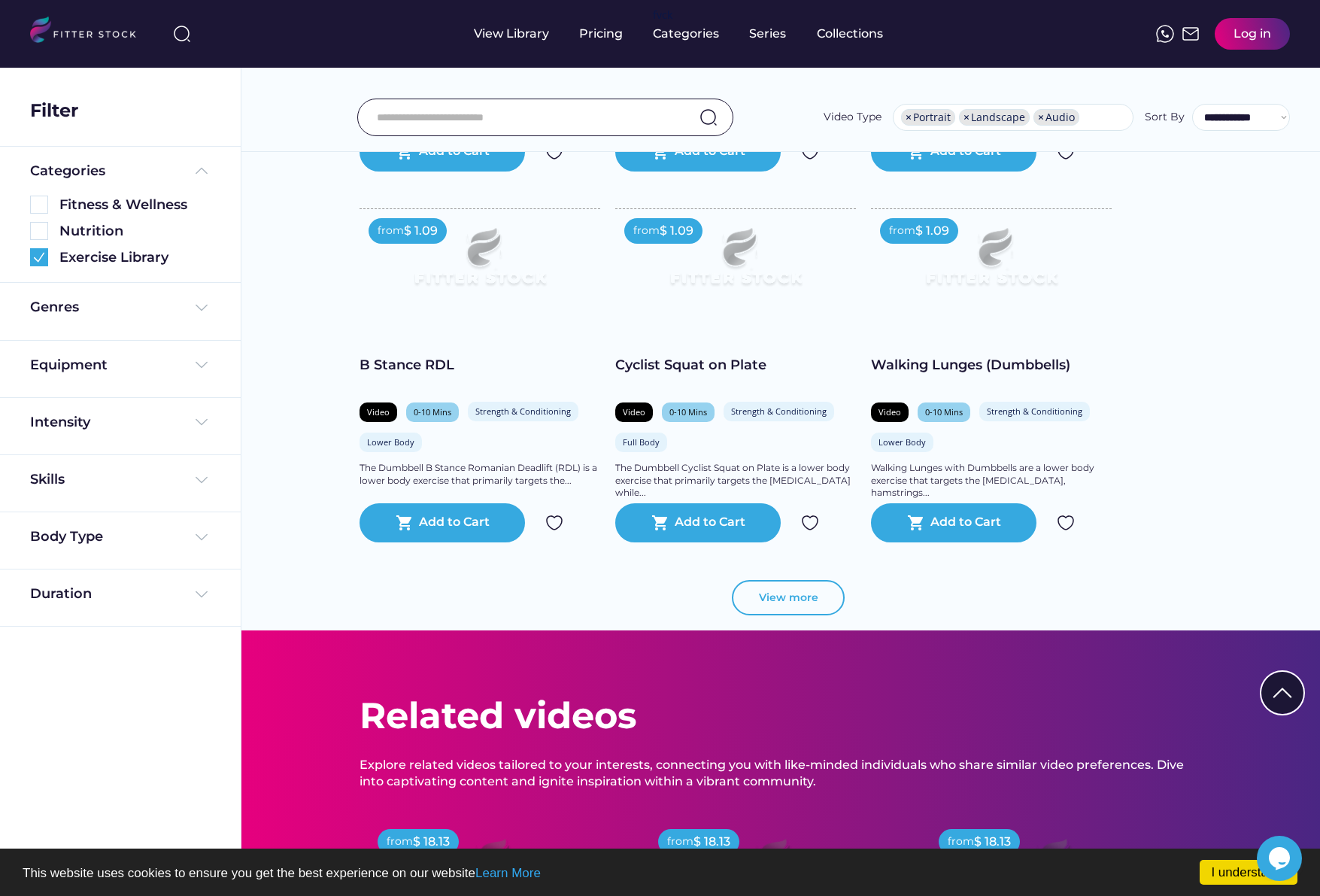
click at [795, 601] on button "View more" at bounding box center [788, 598] width 113 height 36
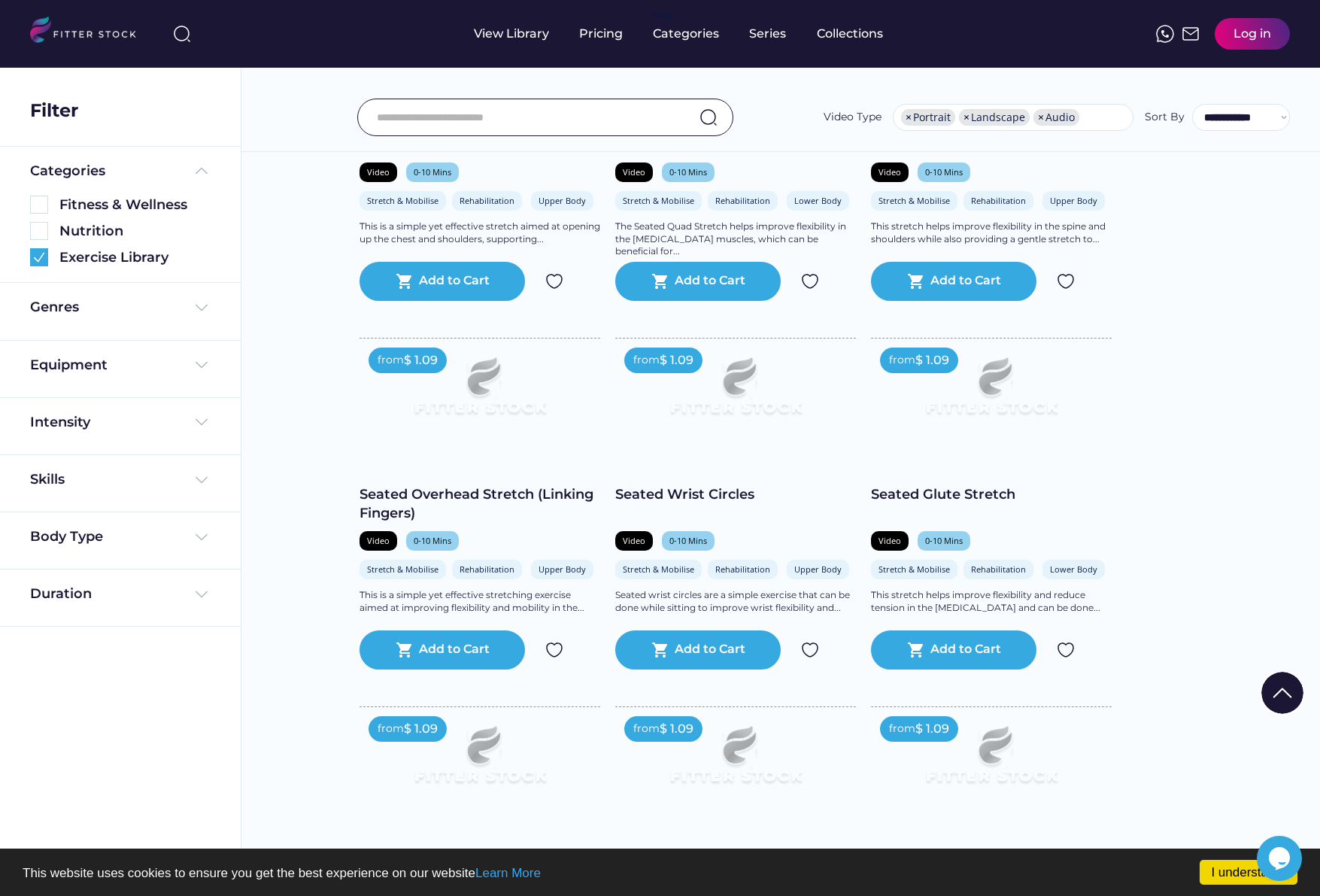
scroll to position [7540, 0]
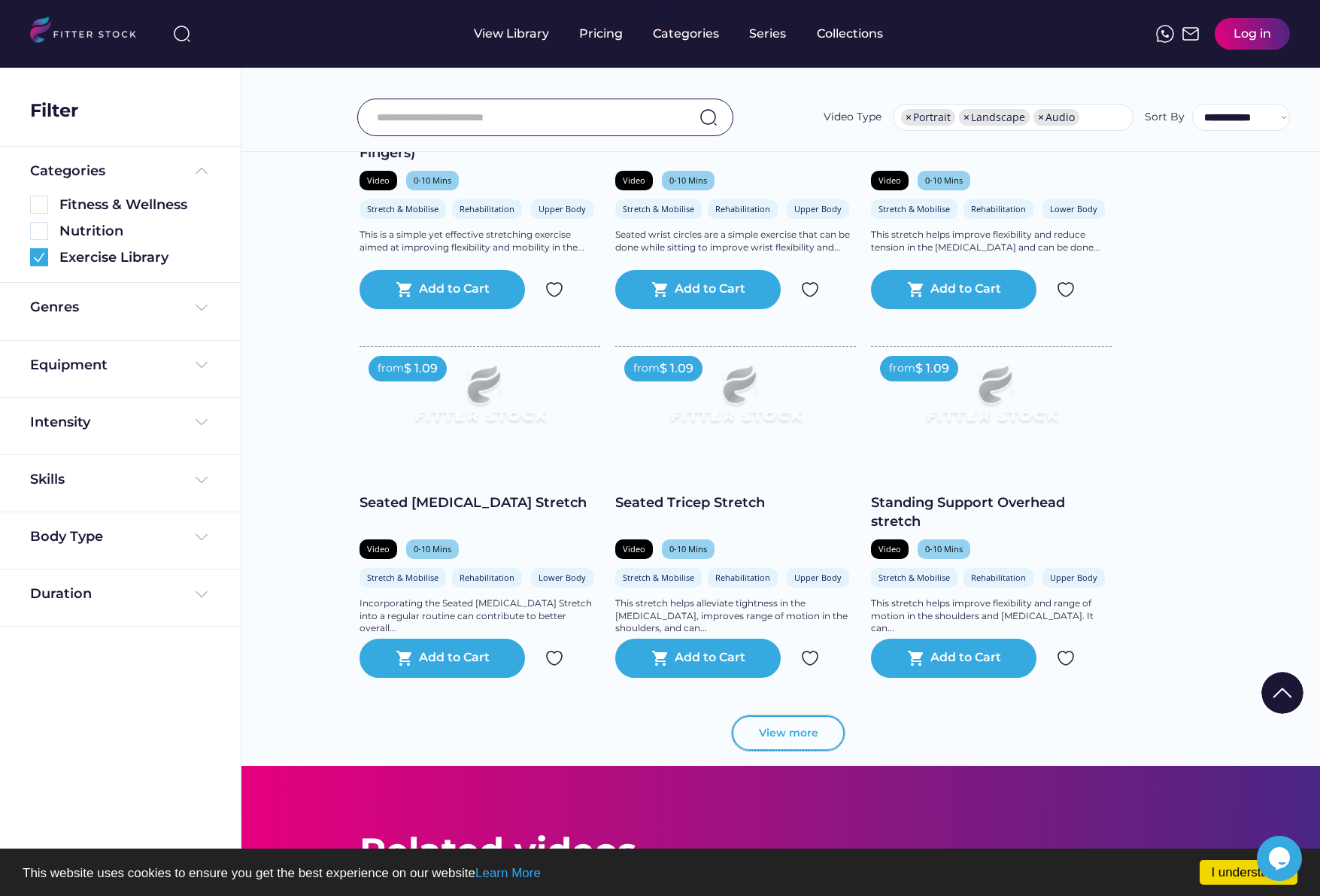
click at [782, 732] on button "View more" at bounding box center [788, 733] width 113 height 36
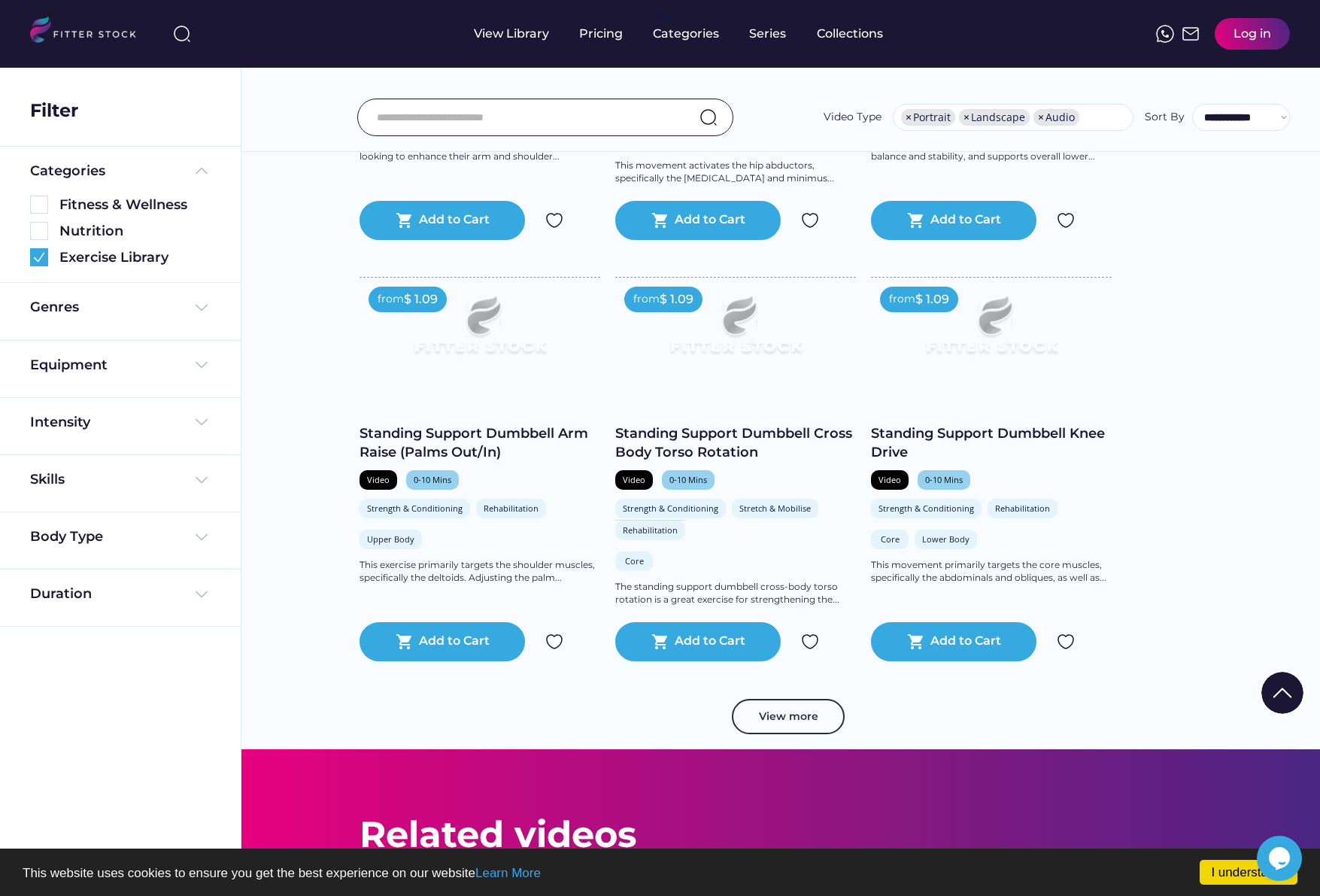
scroll to position [10344, 0]
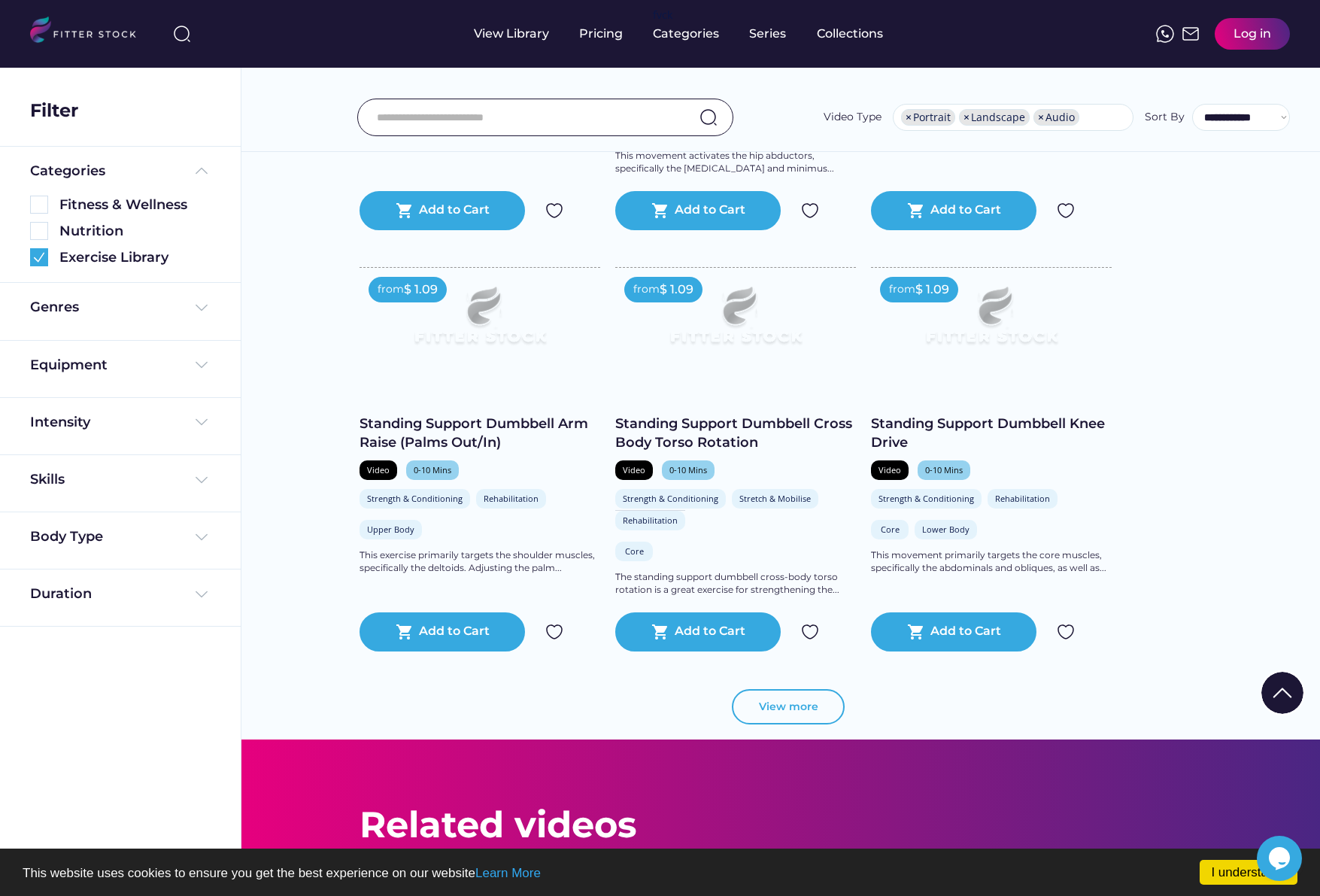
click at [776, 697] on button "View more" at bounding box center [788, 707] width 113 height 36
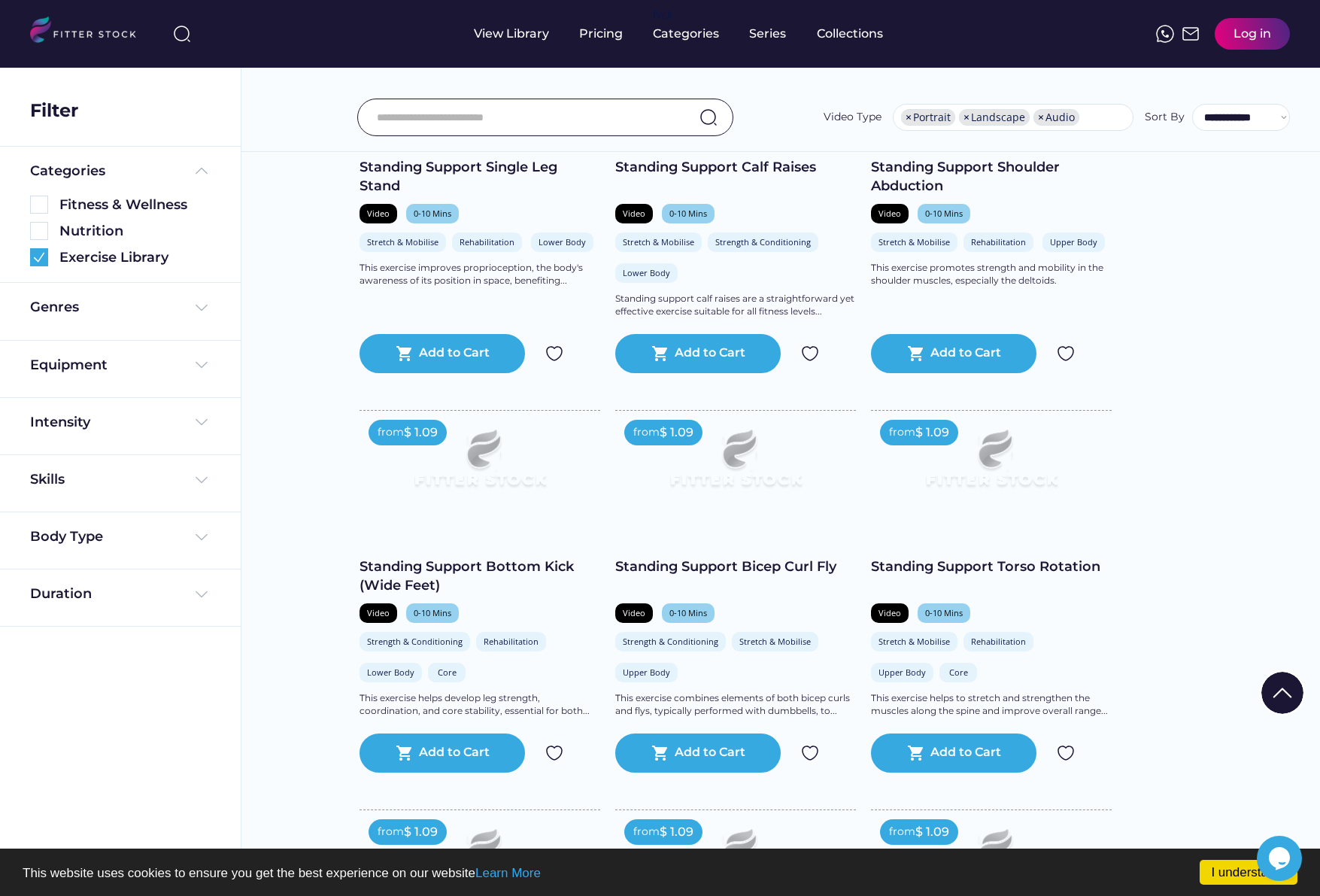
scroll to position [12890, 0]
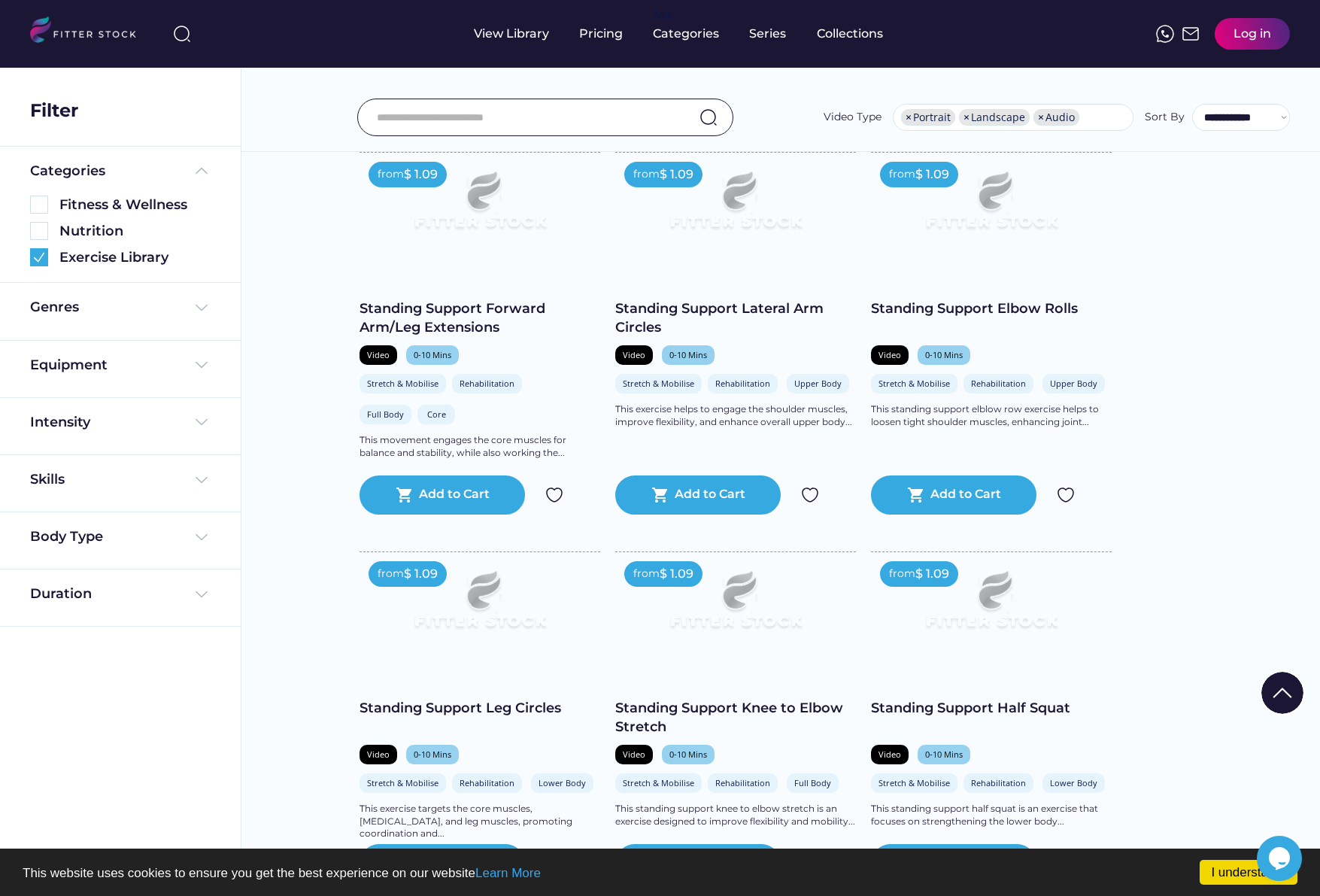
click at [939, 574] on div "$ 1.09" at bounding box center [931, 574] width 34 height 16
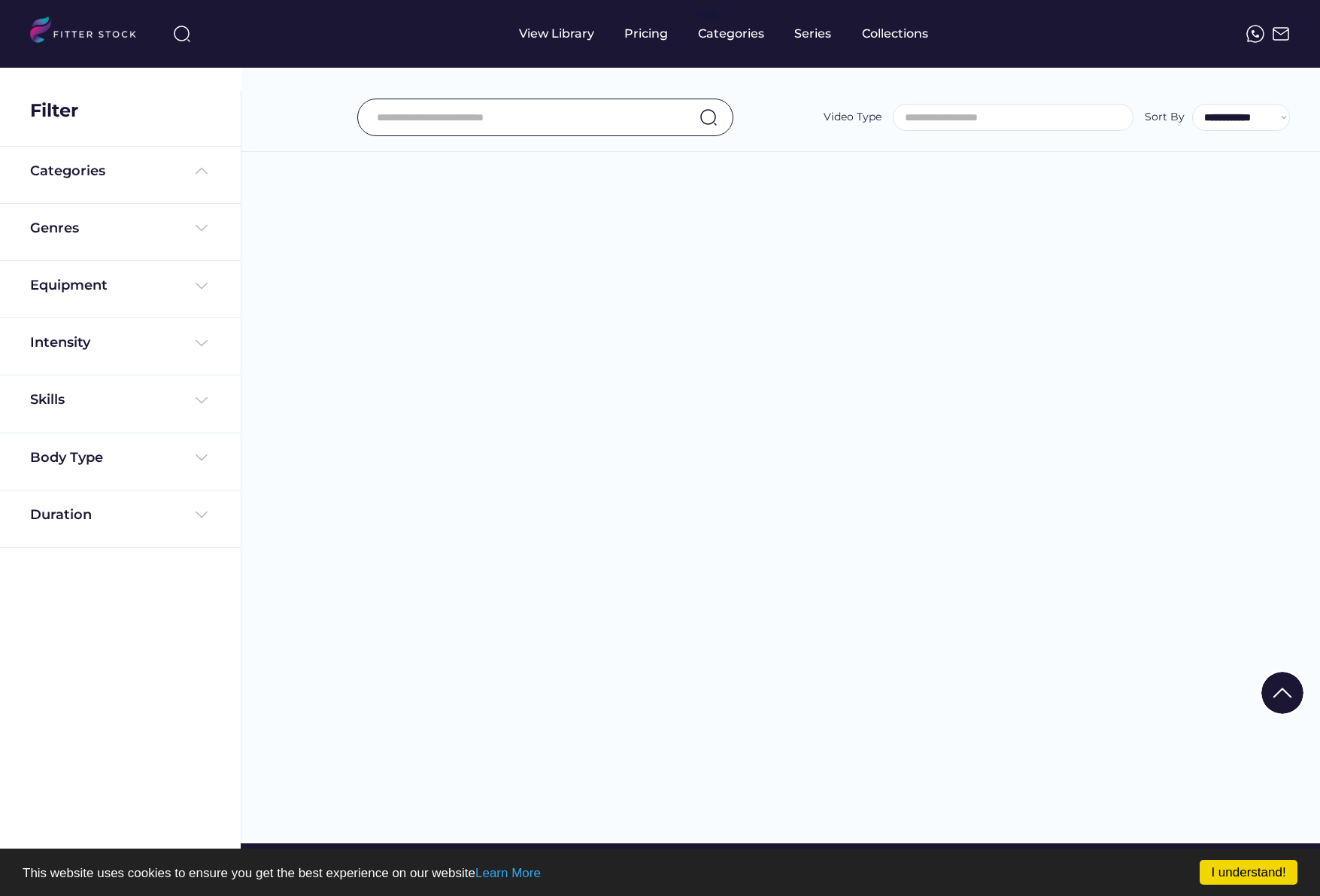
select select "**********"
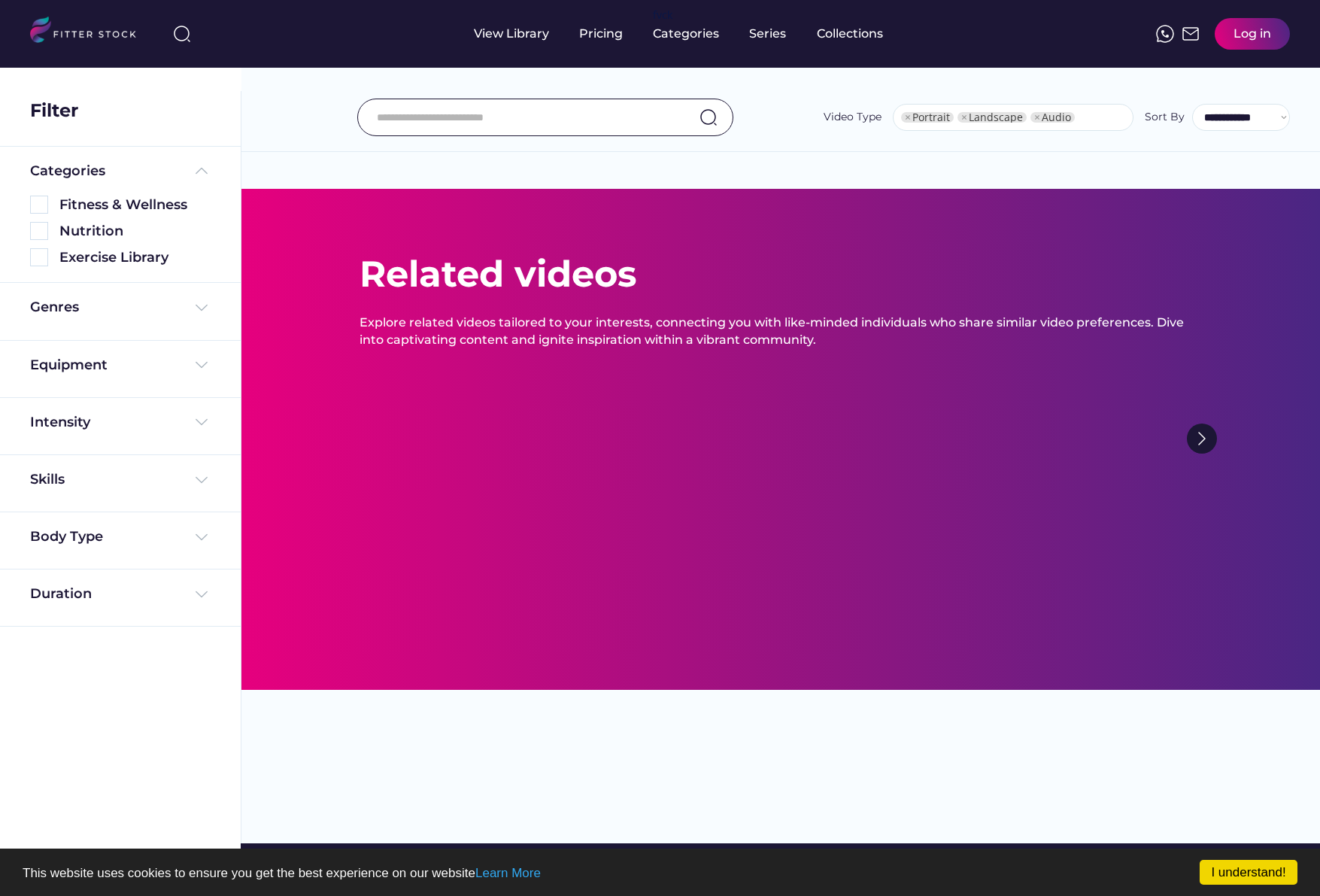
select select "**********"
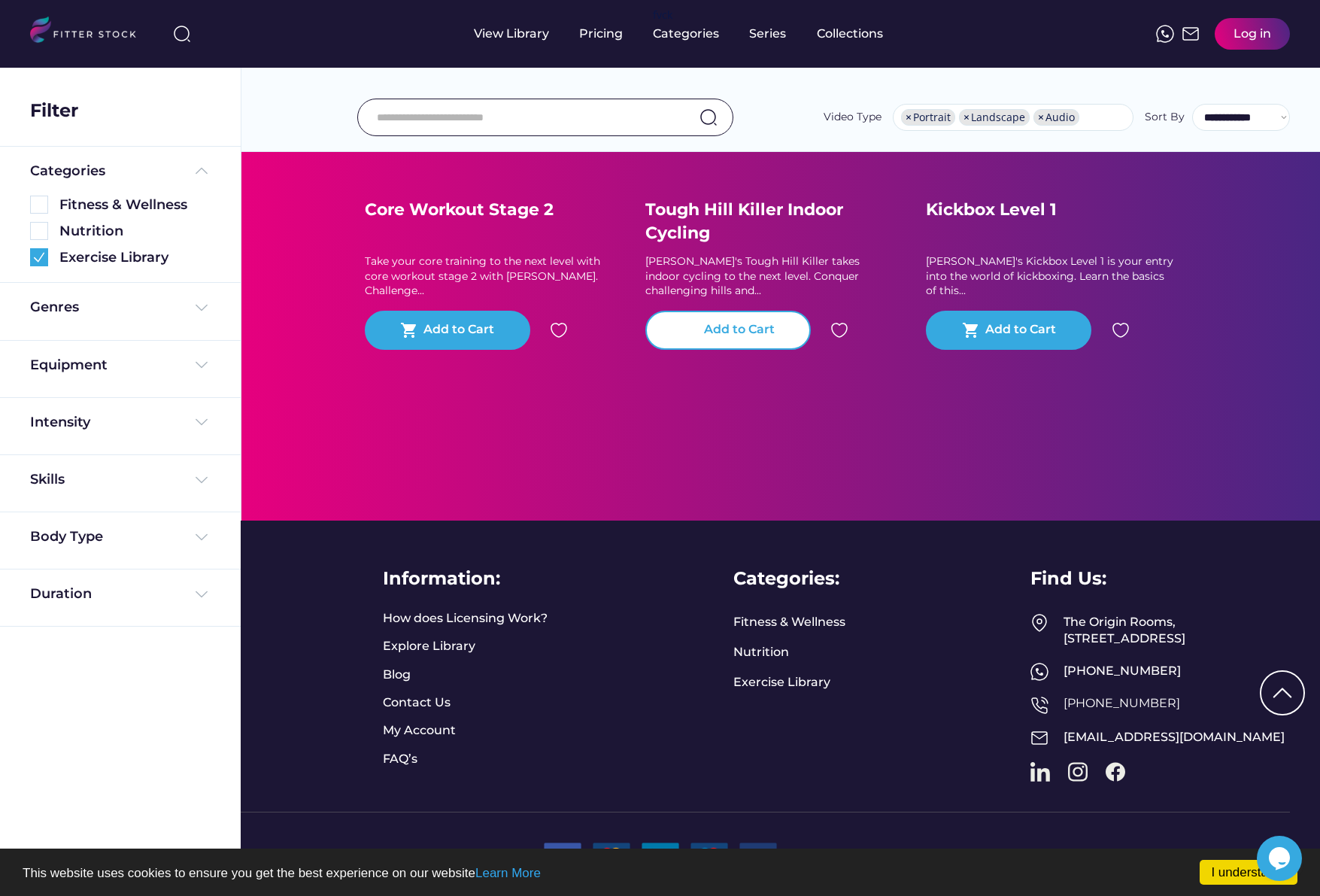
scroll to position [14023, 0]
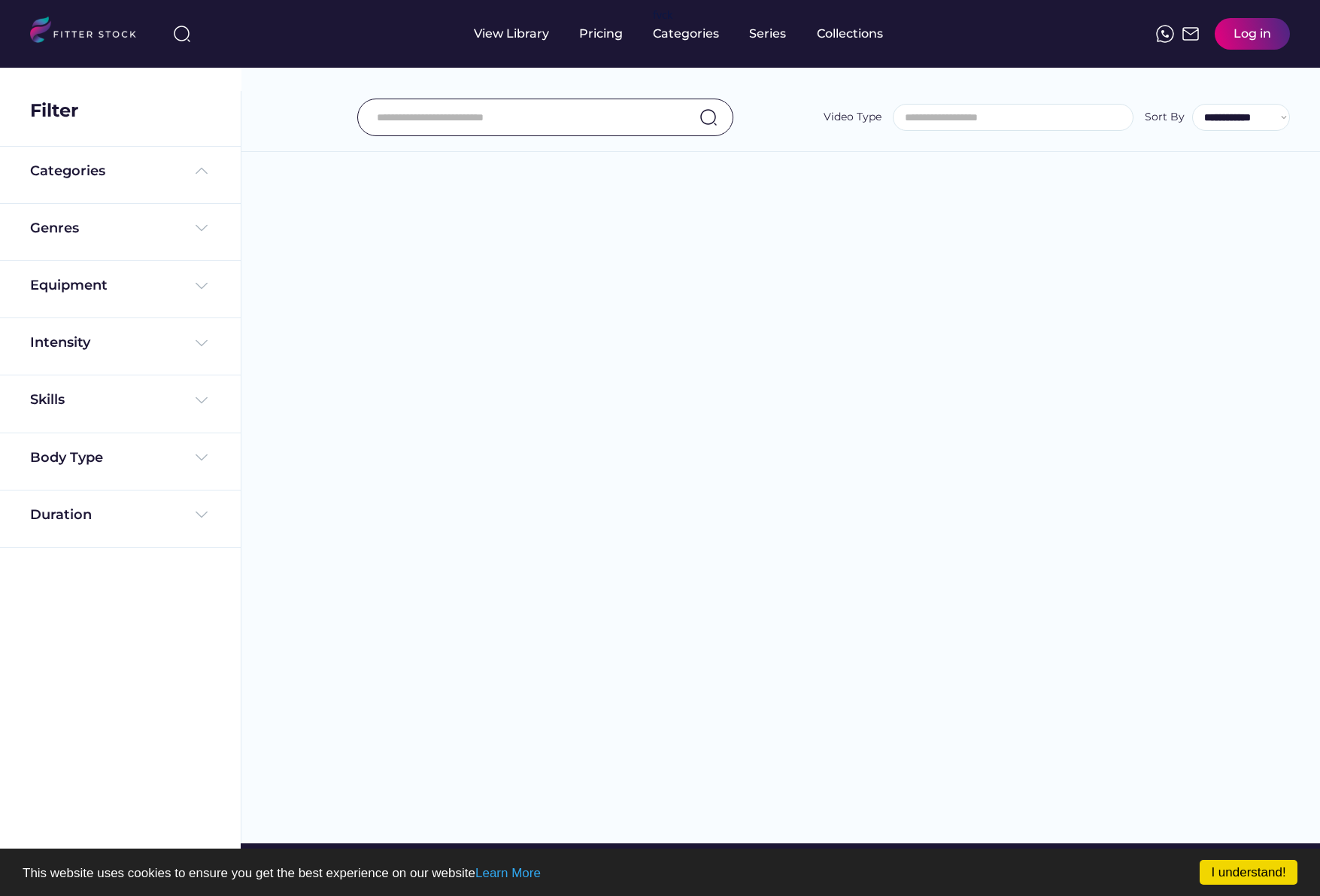
select select
select select "**********"
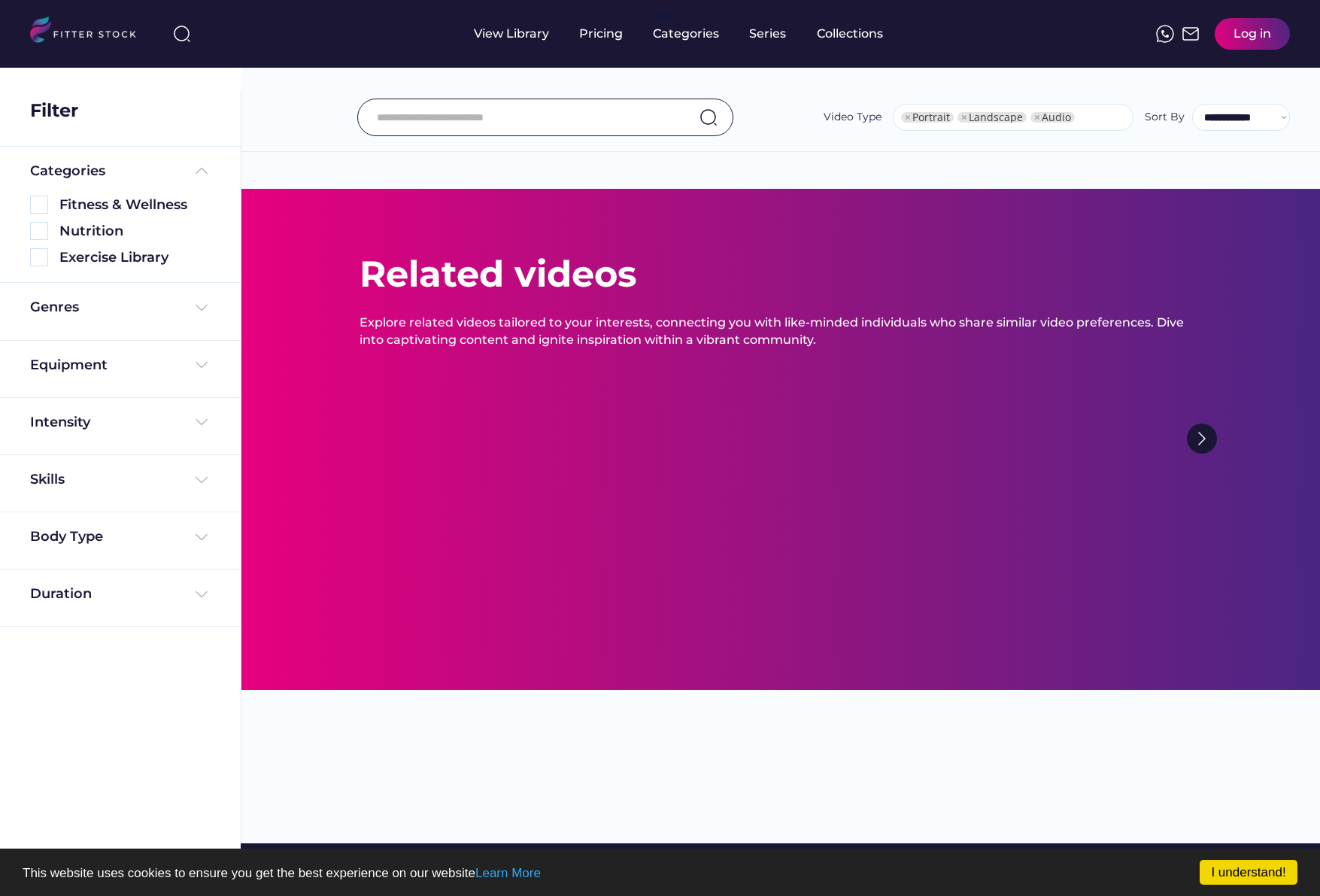
select select "**********"
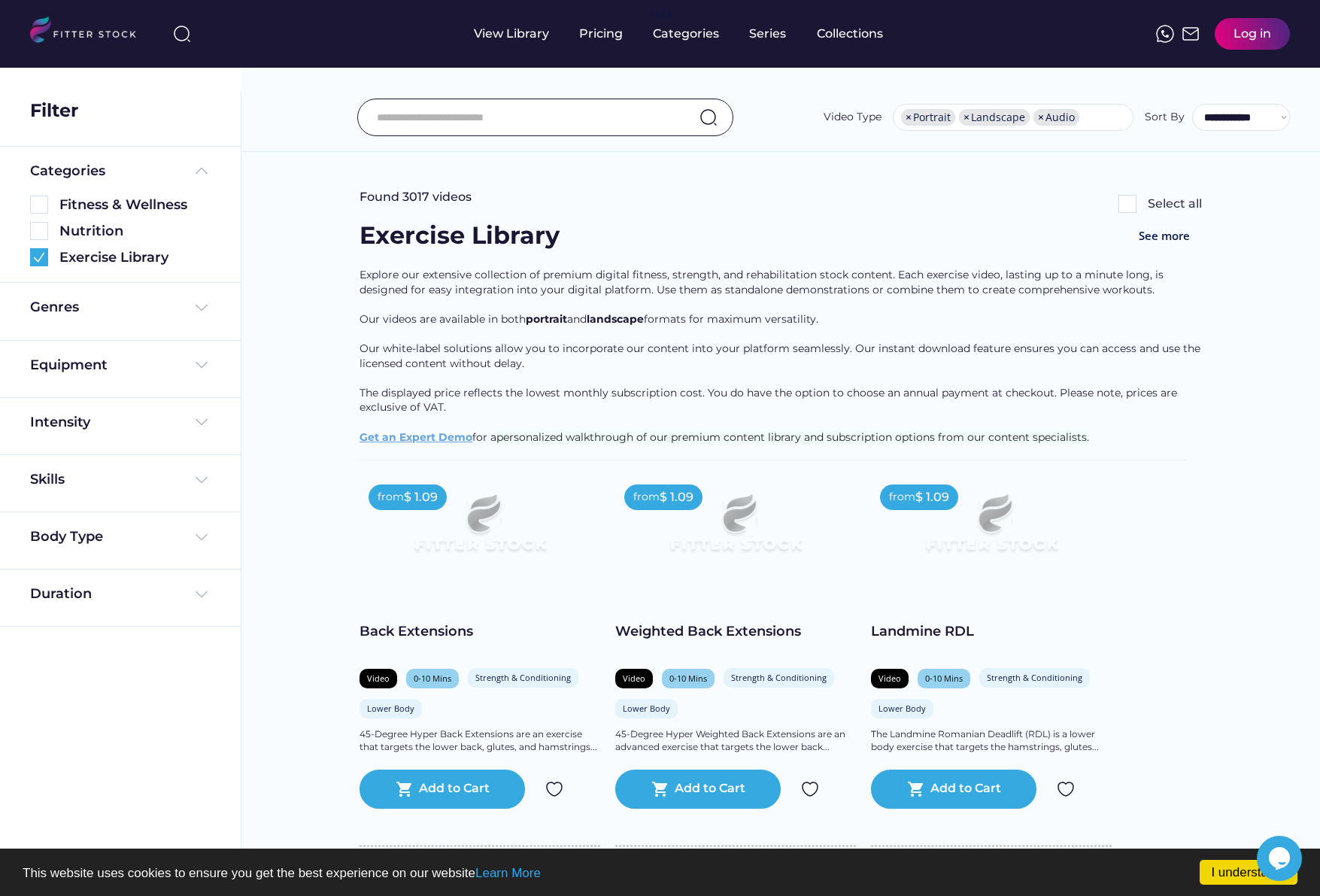
click at [705, 630] on div "Weighted Back Extensions" at bounding box center [735, 631] width 241 height 19
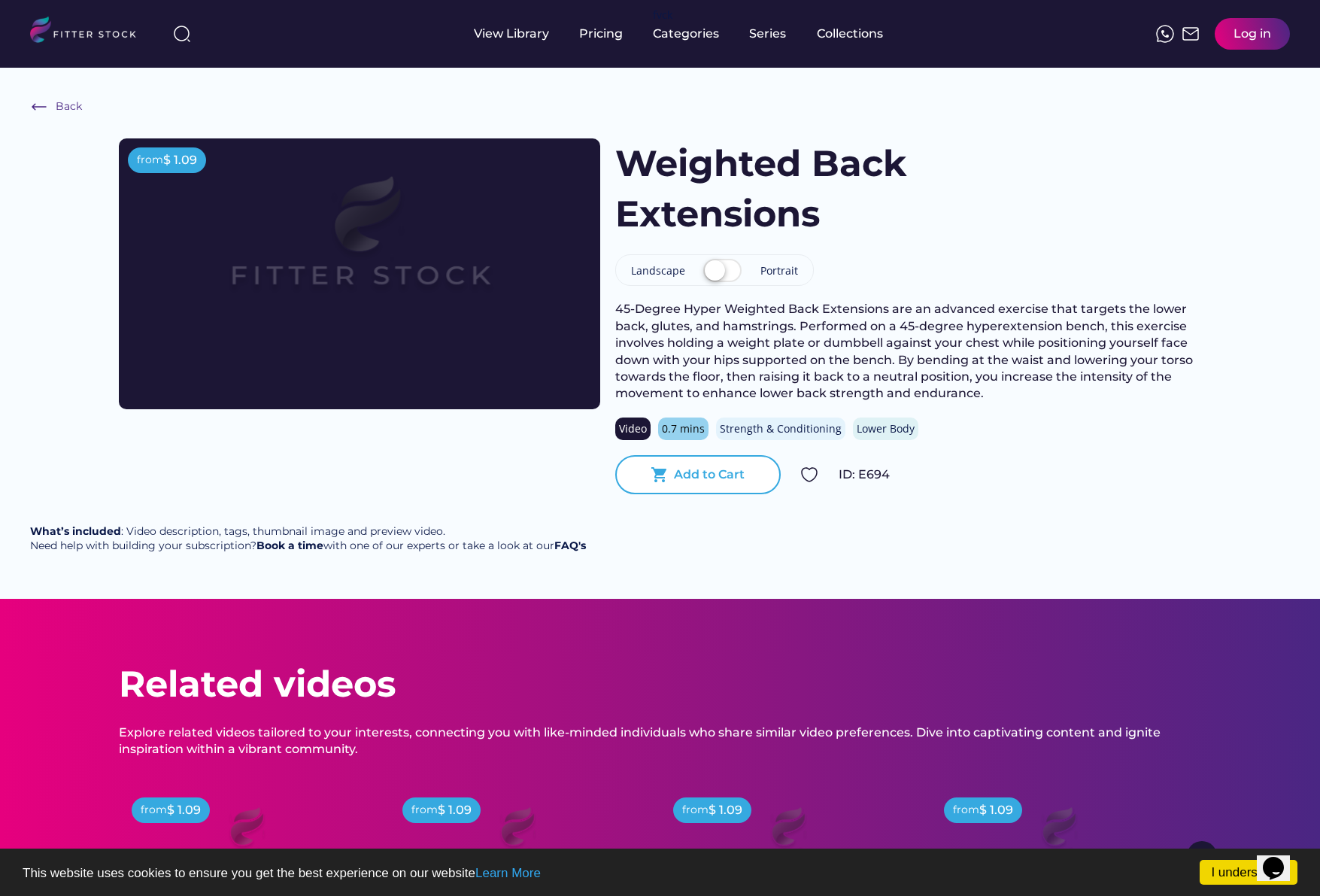
click at [717, 478] on div "Add to Cart" at bounding box center [709, 474] width 71 height 16
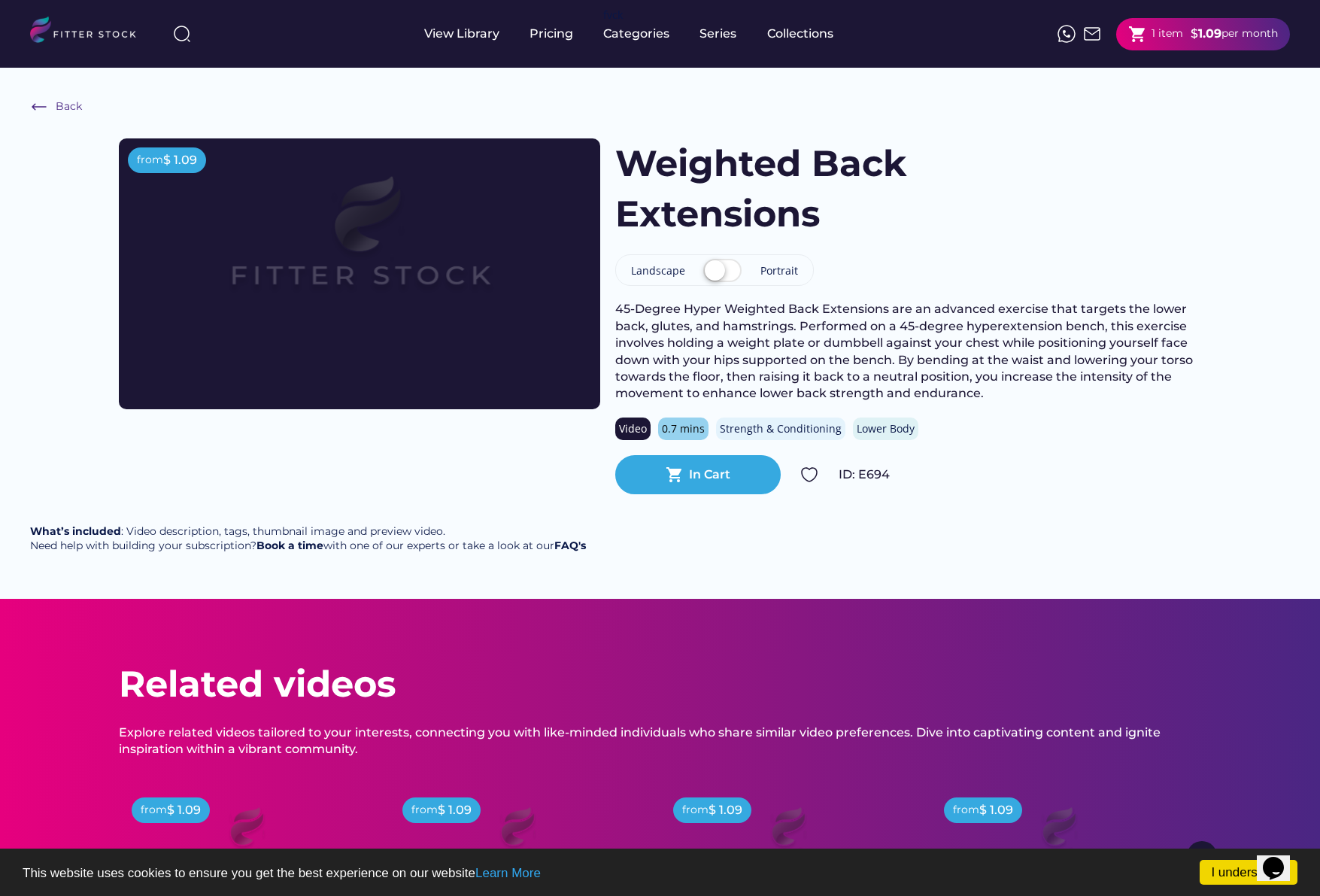
click at [723, 273] on label at bounding box center [721, 272] width 46 height 33
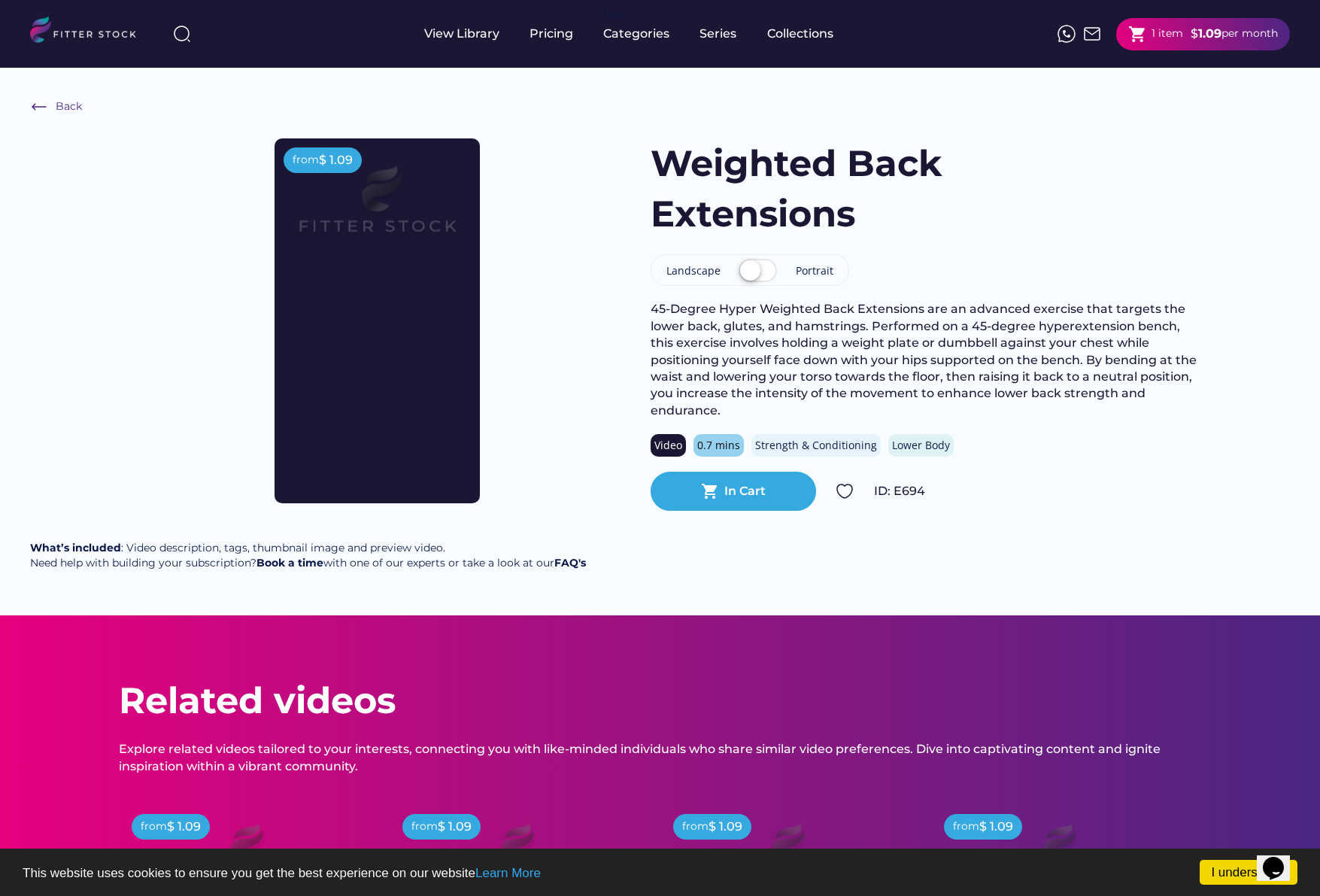
click at [1175, 27] on div "1 item" at bounding box center [1167, 34] width 32 height 15
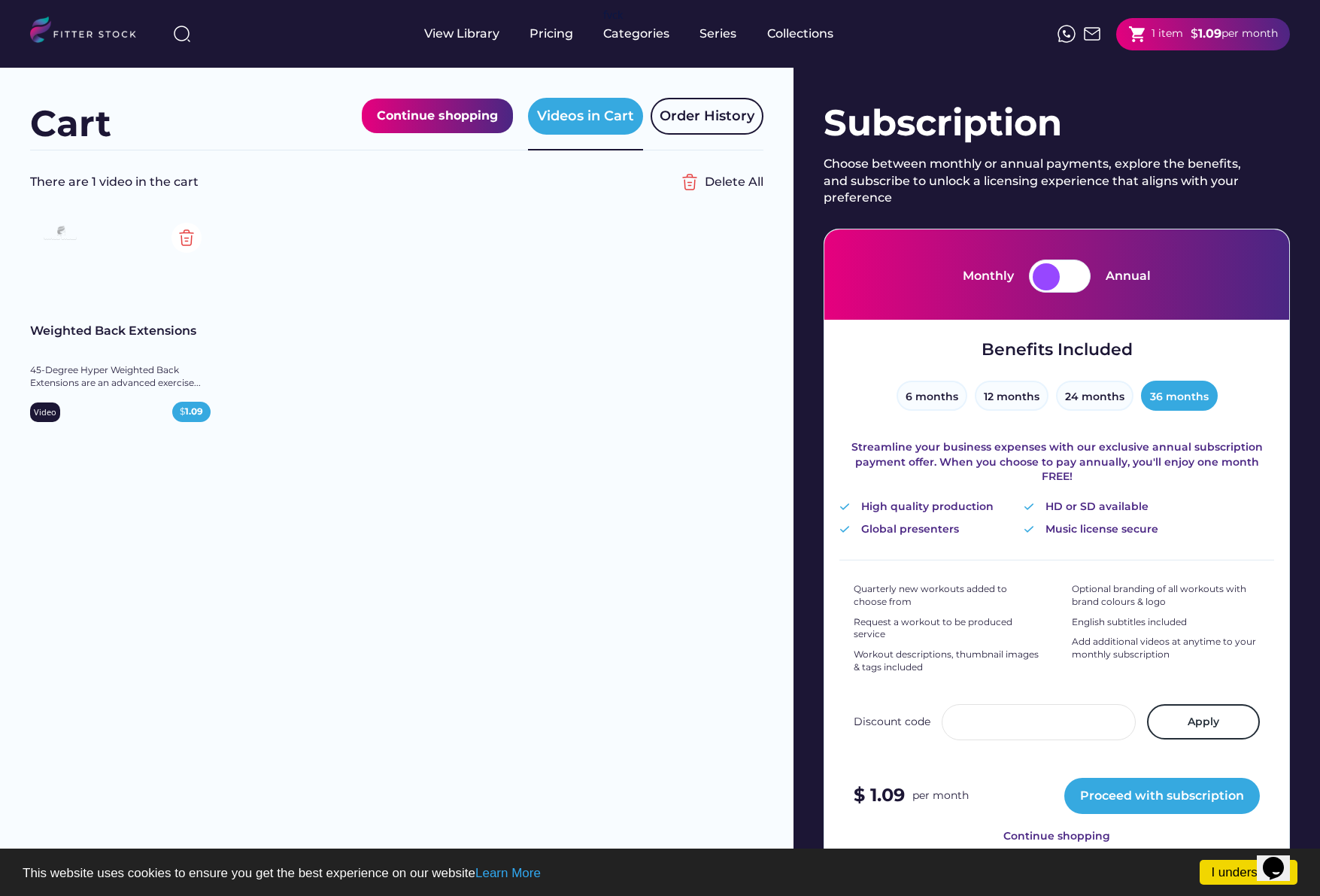
click at [1039, 279] on div at bounding box center [1046, 276] width 27 height 27
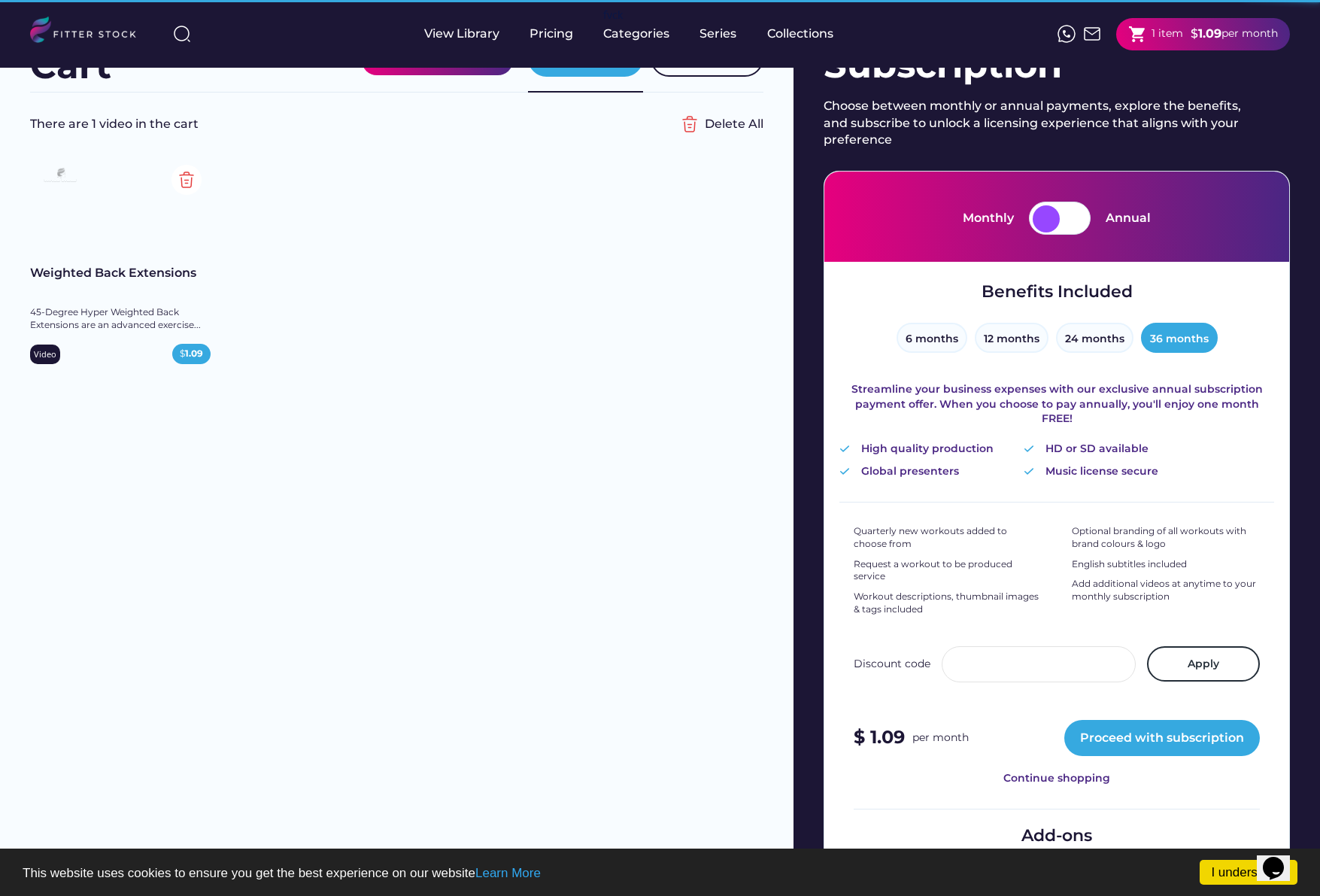
scroll to position [120, 0]
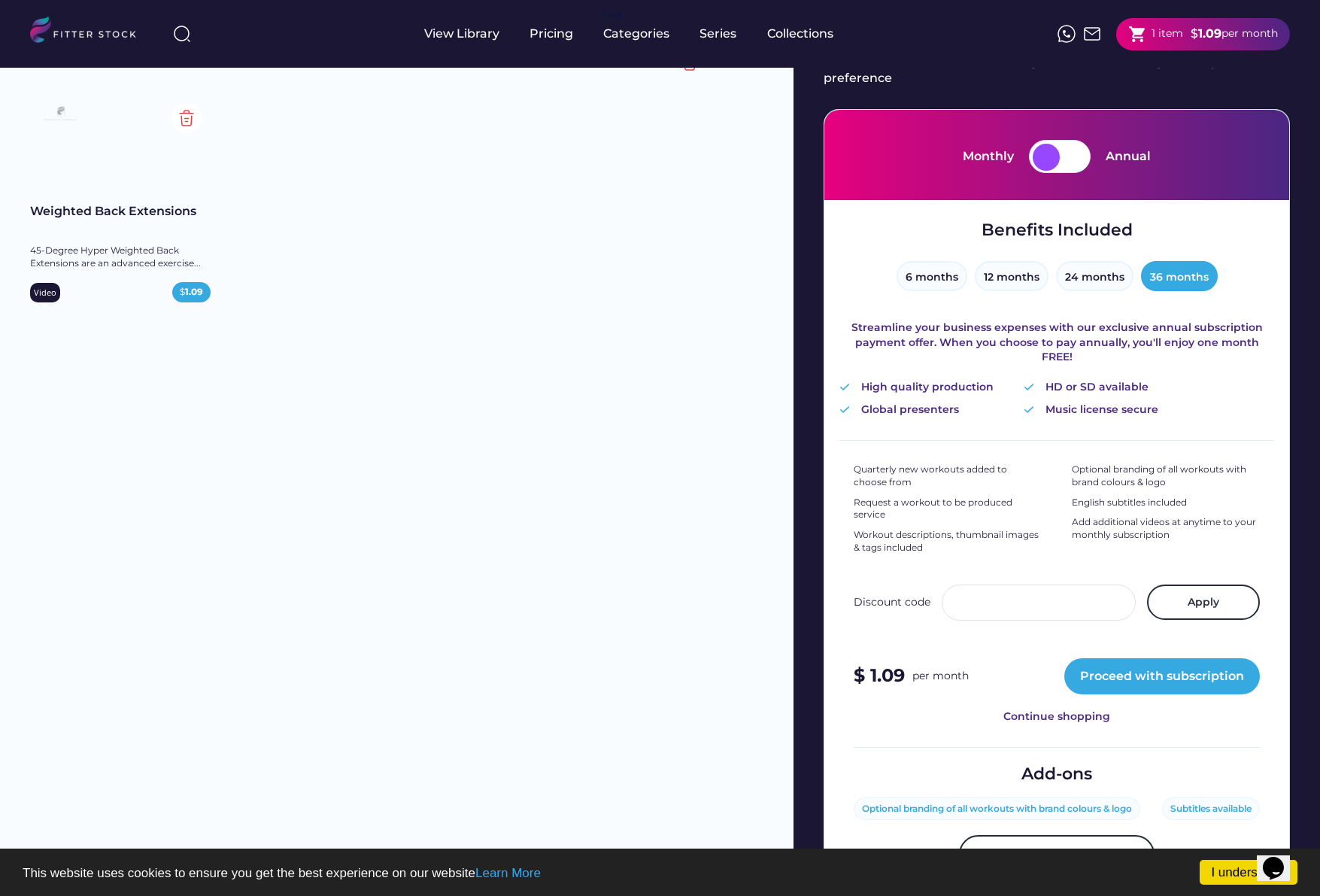
click at [1061, 153] on div at bounding box center [1072, 156] width 27 height 27
click at [938, 270] on button "6 months" at bounding box center [932, 276] width 71 height 30
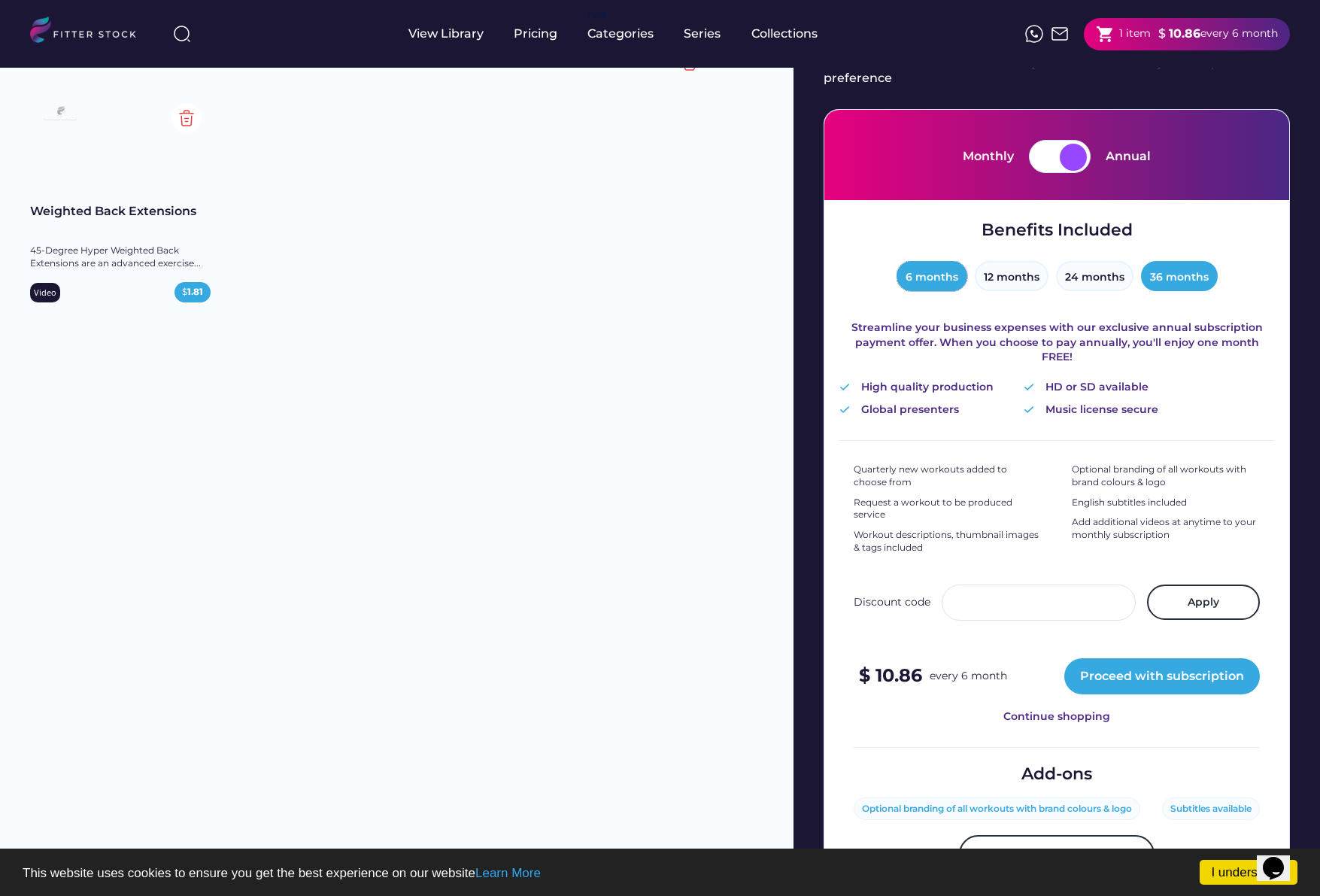
click at [949, 278] on button "6 months" at bounding box center [932, 276] width 71 height 30
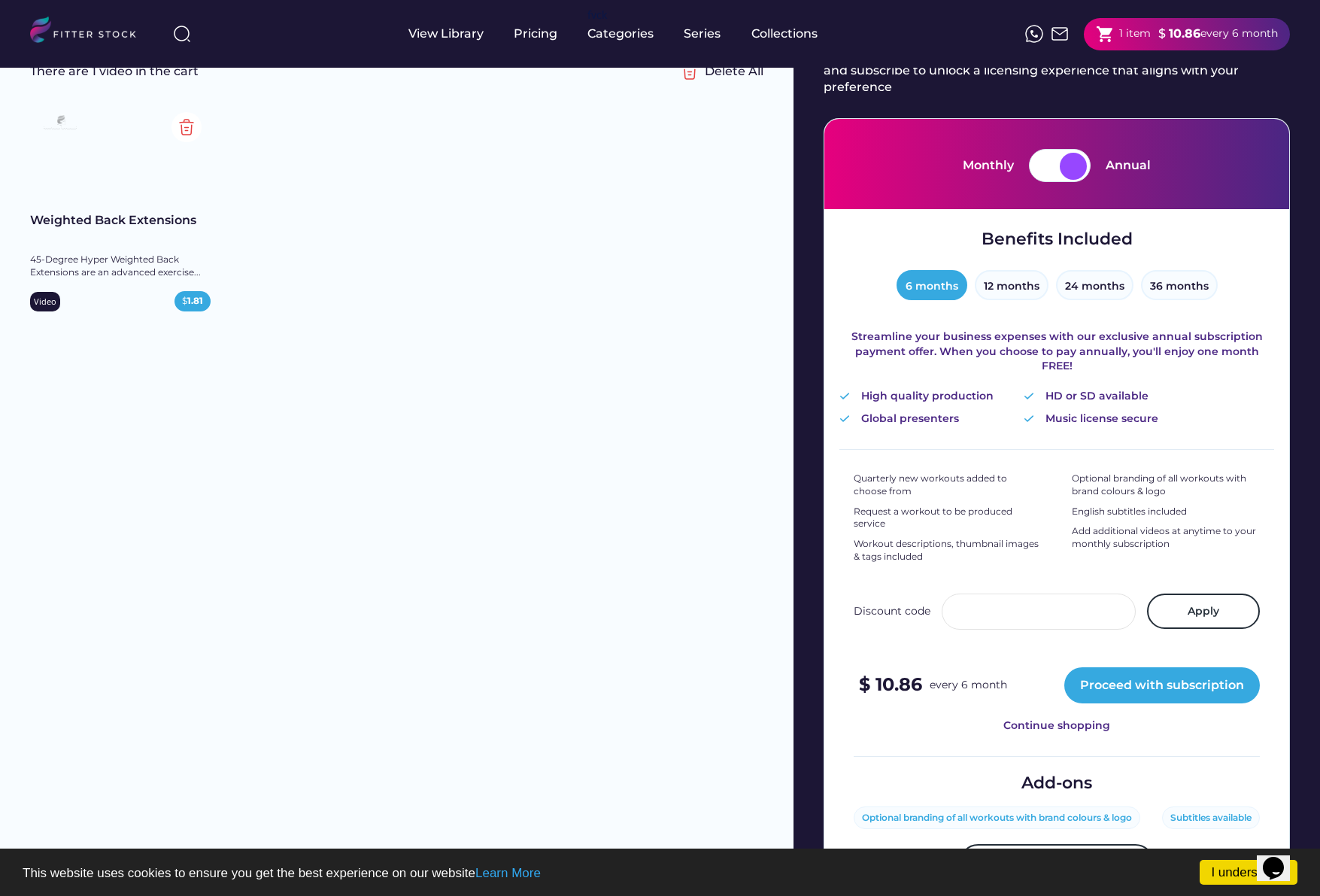
click at [1071, 159] on div at bounding box center [1072, 166] width 27 height 27
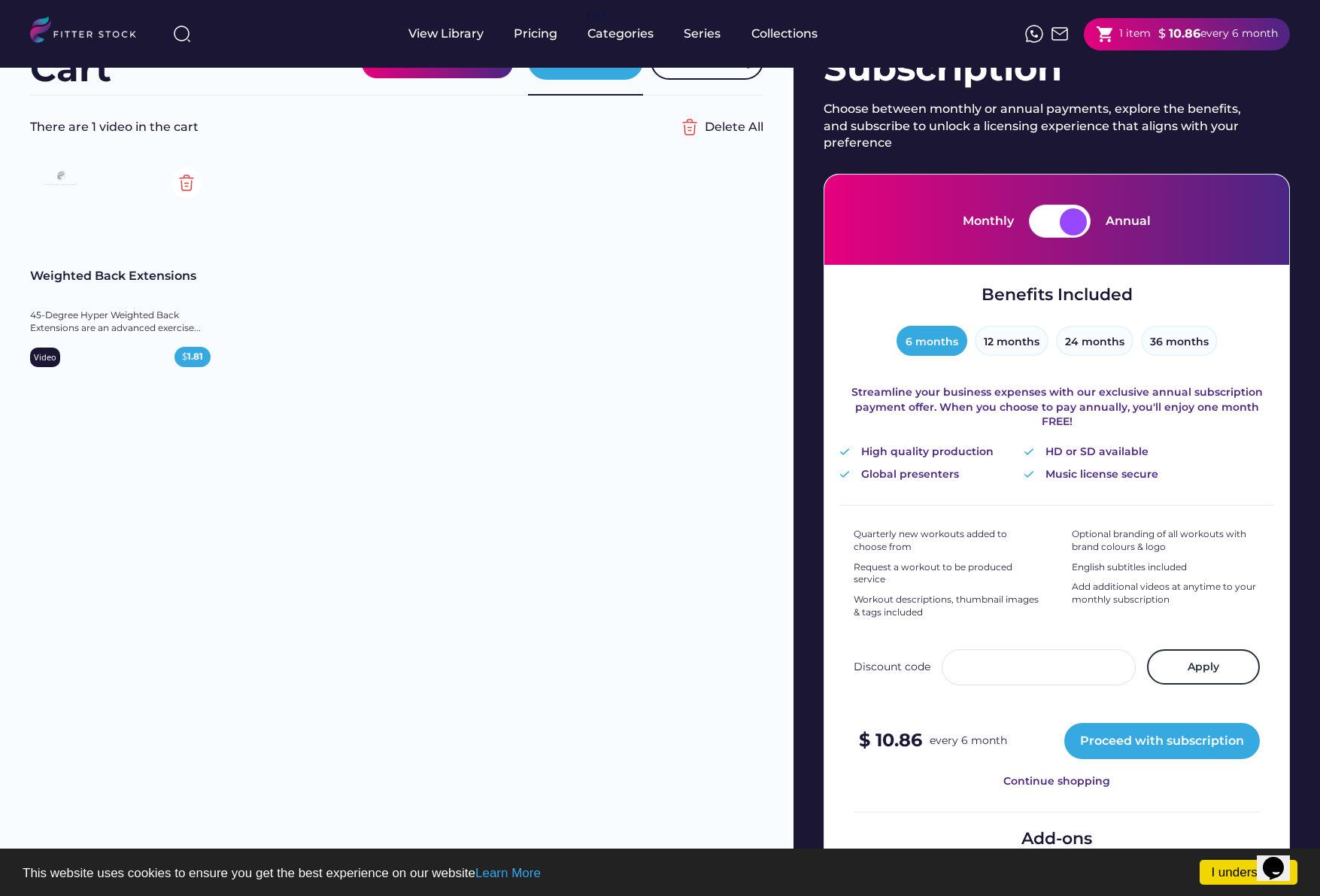
scroll to position [0, 0]
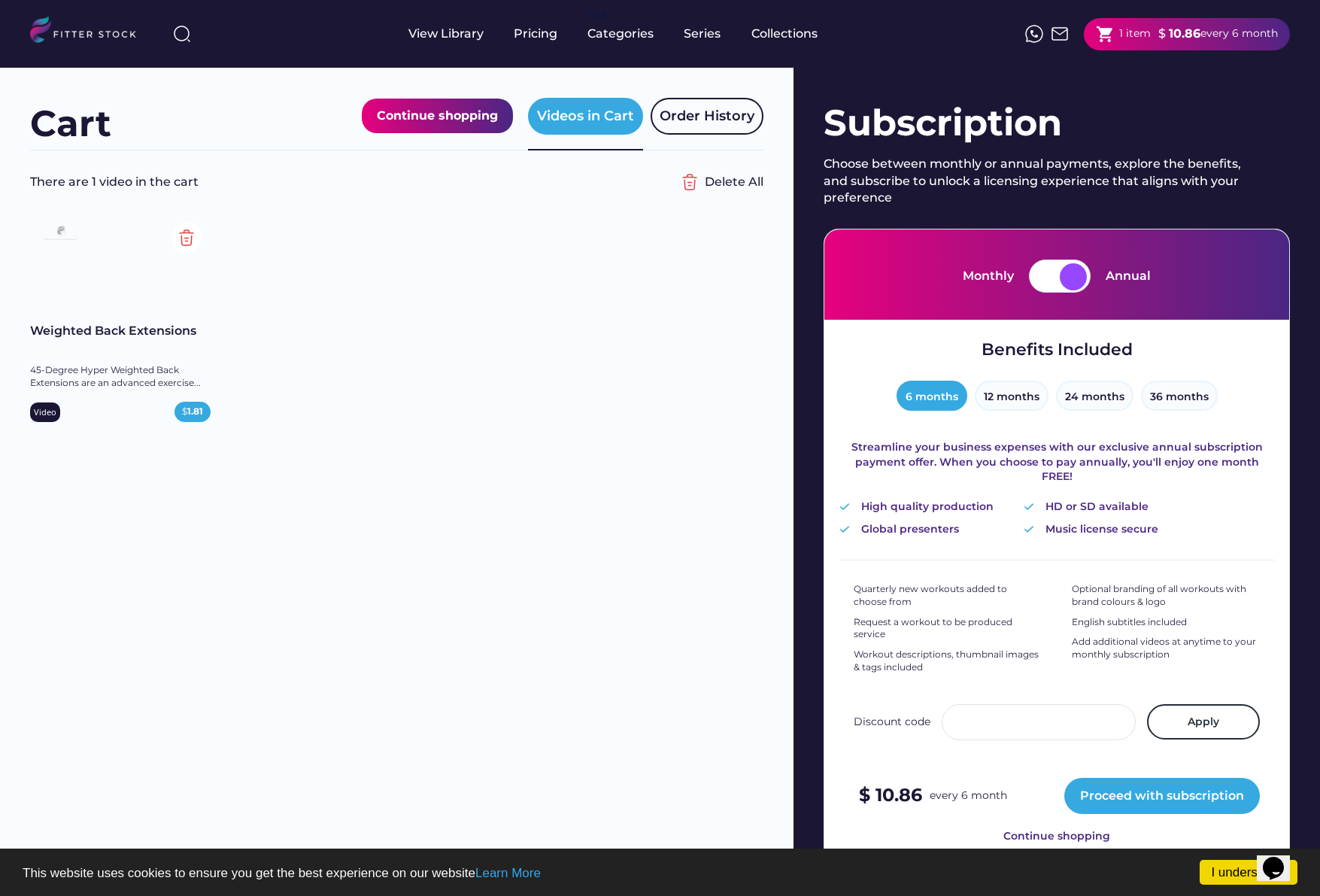
click at [1054, 273] on div at bounding box center [1046, 276] width 27 height 27
click at [549, 31] on div "Pricing" at bounding box center [553, 34] width 44 height 16
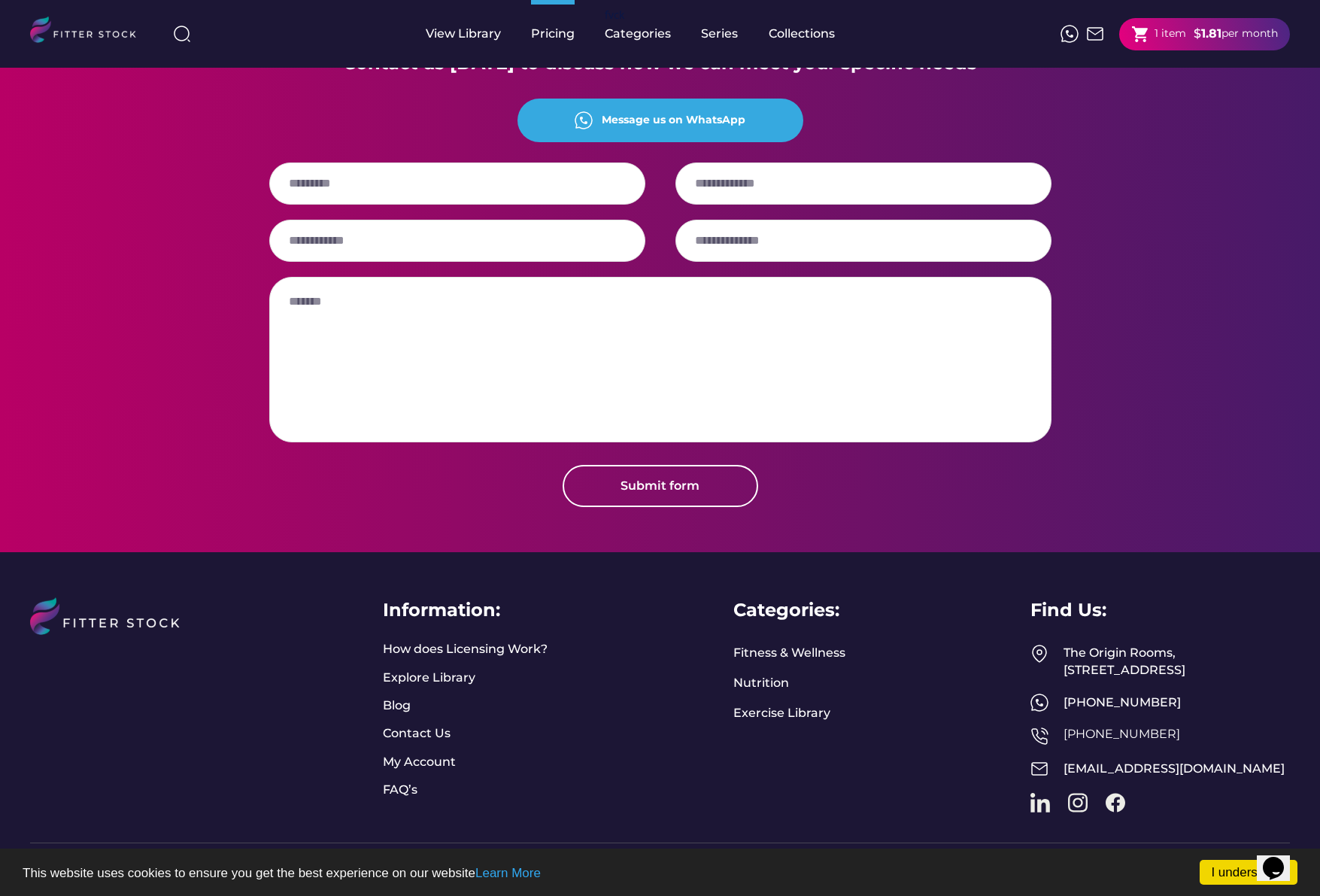
scroll to position [1590, 0]
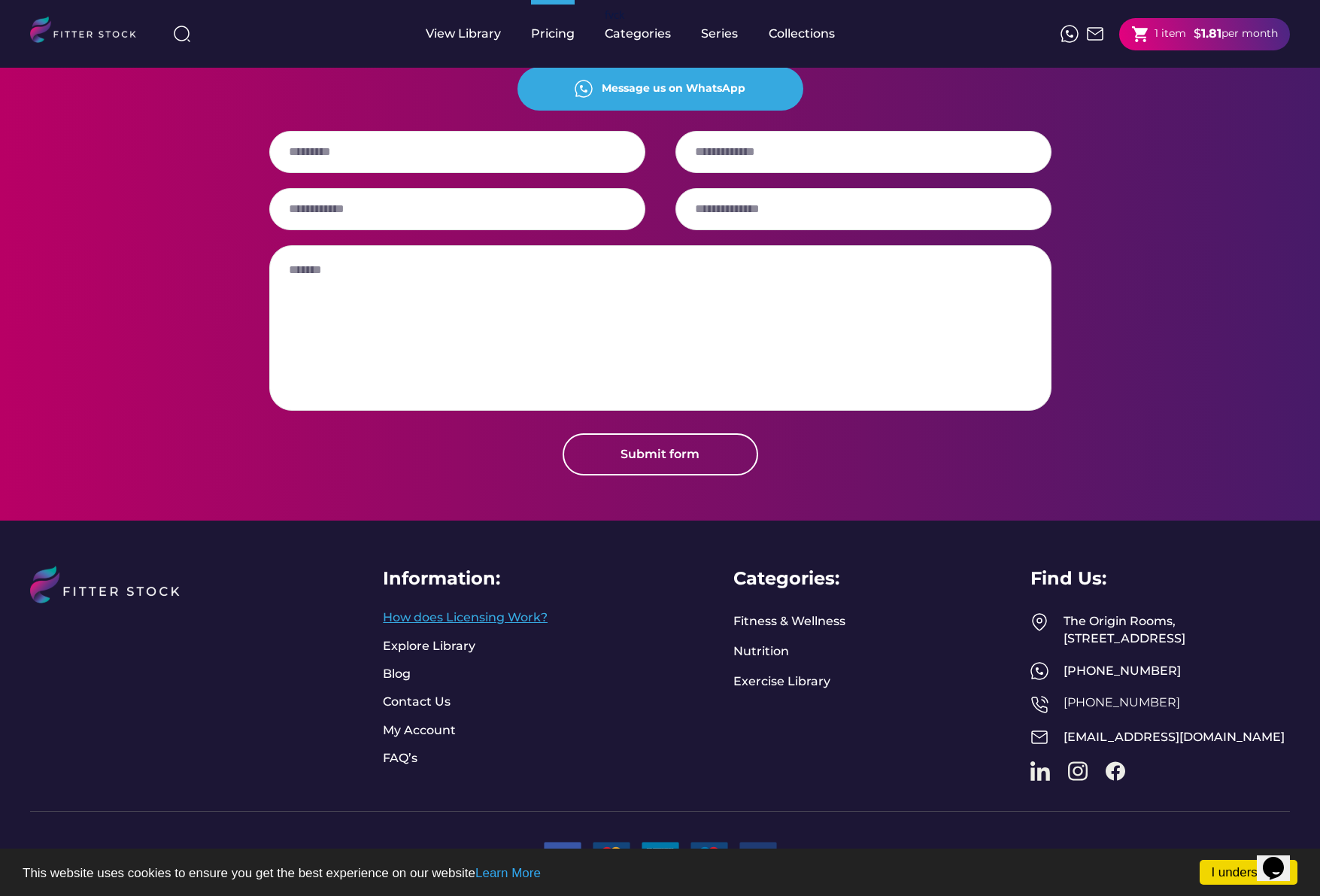
click at [482, 609] on link "How does Licensing Work?" at bounding box center [465, 617] width 165 height 16
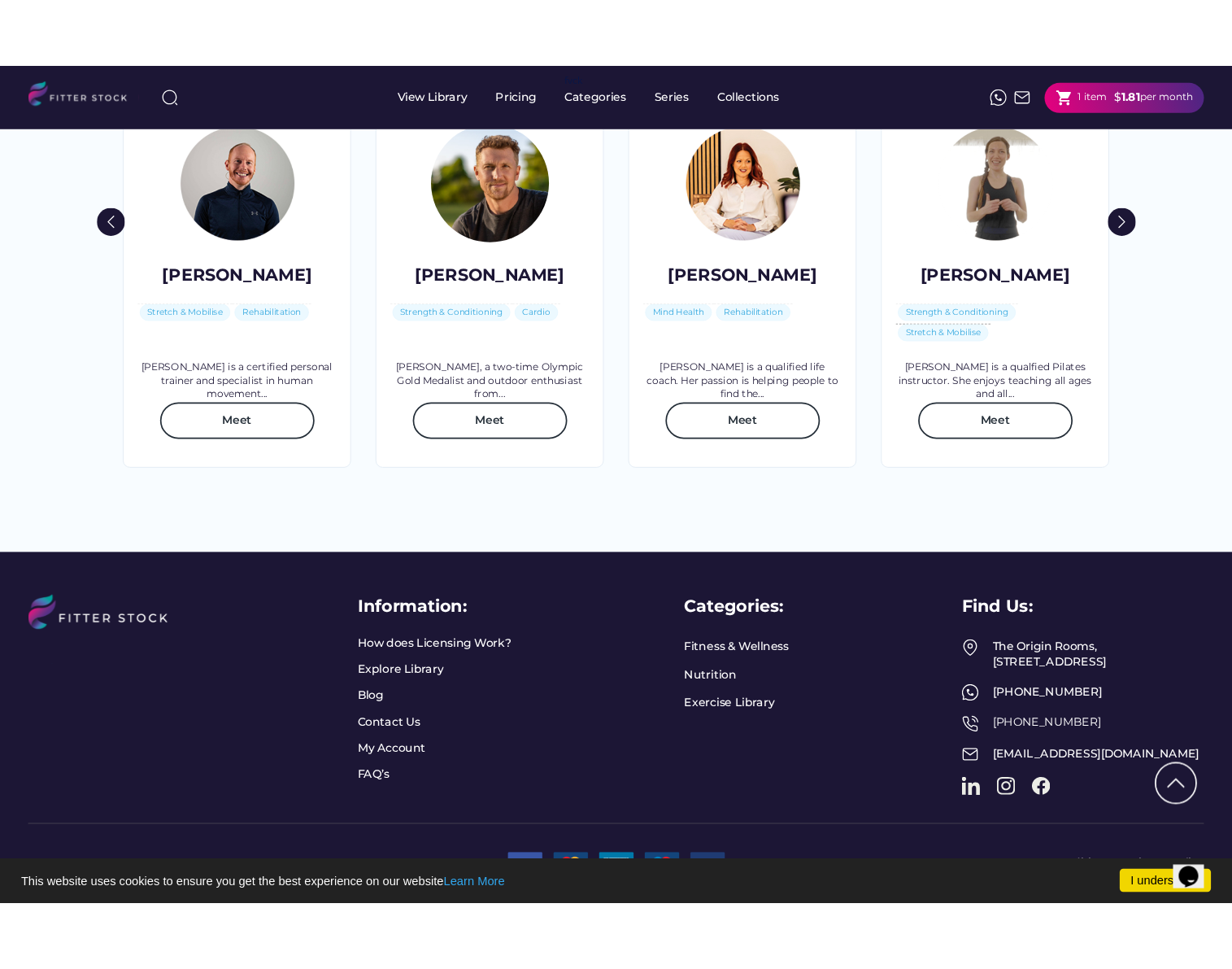
scroll to position [2445, 0]
